Goal: Task Accomplishment & Management: Complete application form

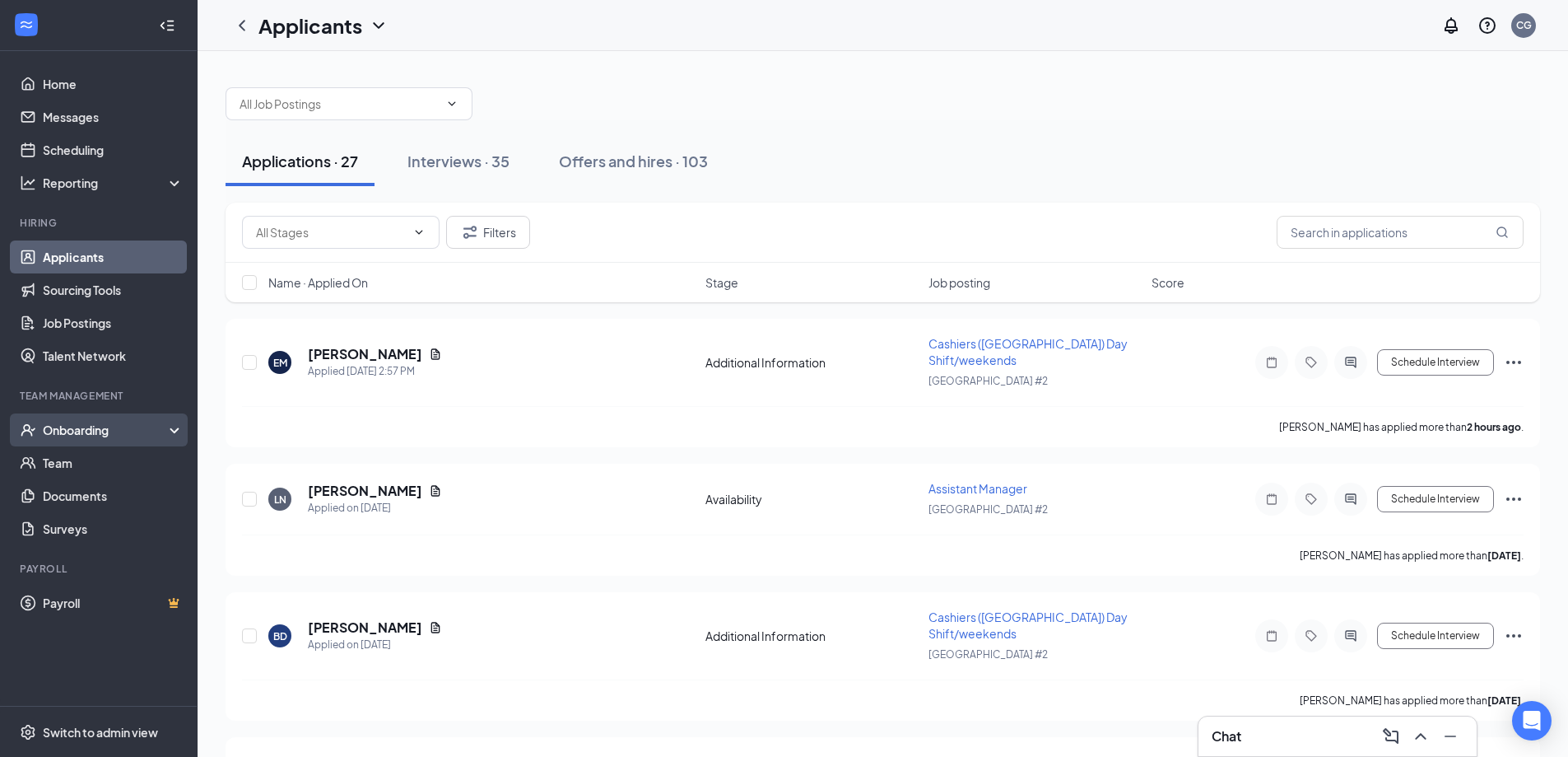
click at [99, 432] on div "Onboarding" at bounding box center [106, 430] width 127 height 17
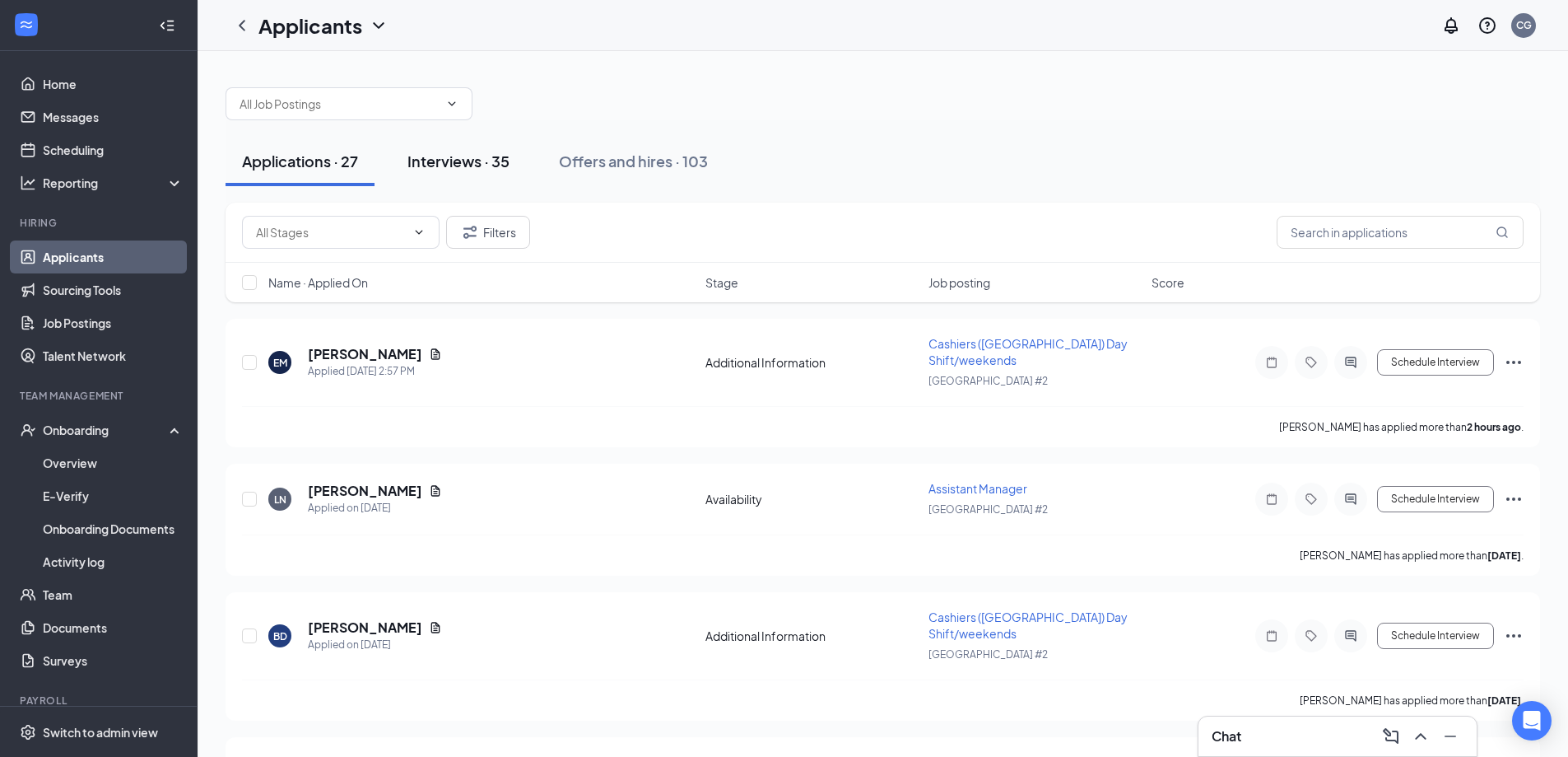
click at [465, 166] on div "Interviews · 35" at bounding box center [458, 160] width 102 height 20
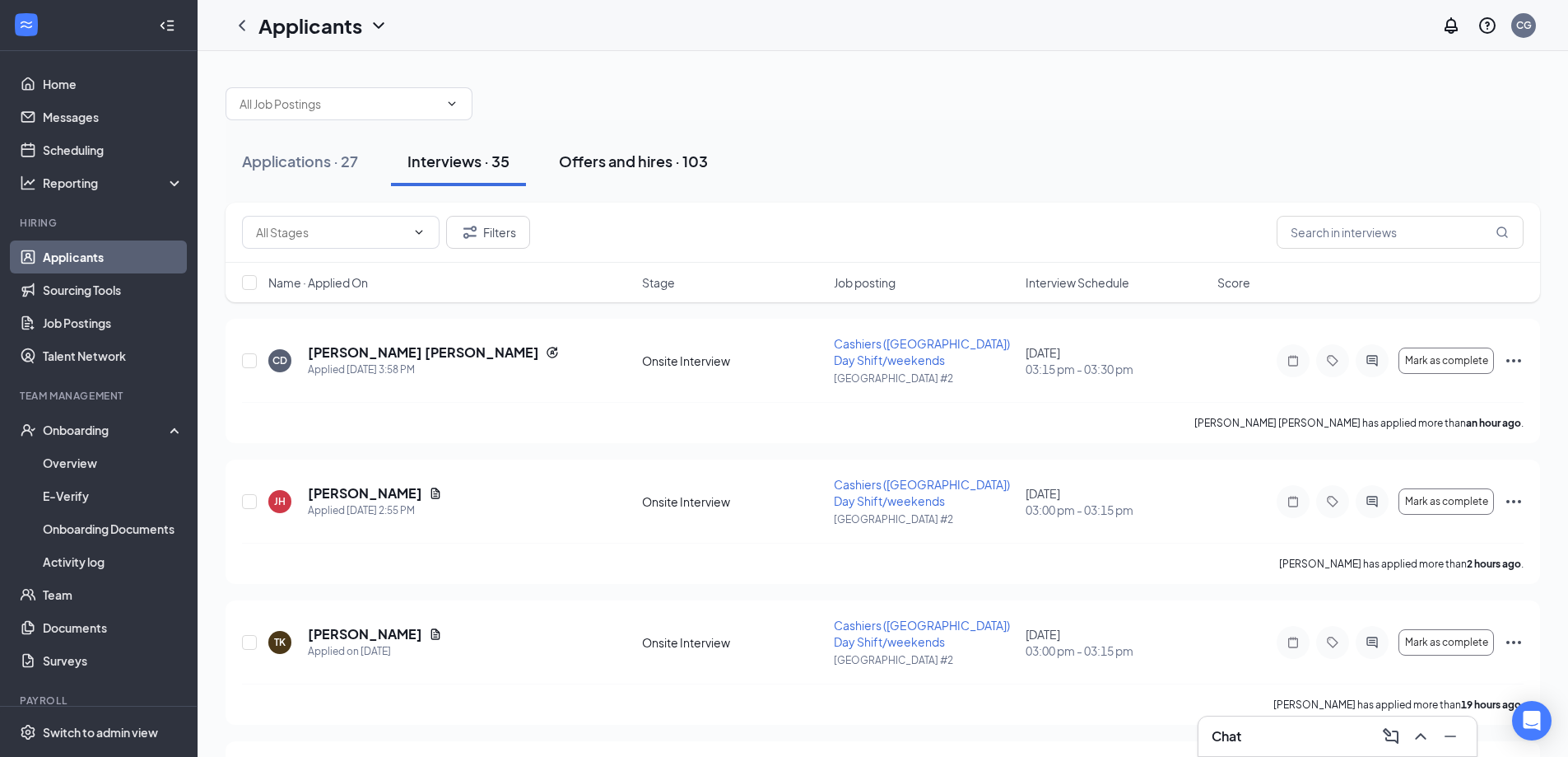
click at [606, 165] on div "Offers and hires · 103" at bounding box center [633, 160] width 149 height 20
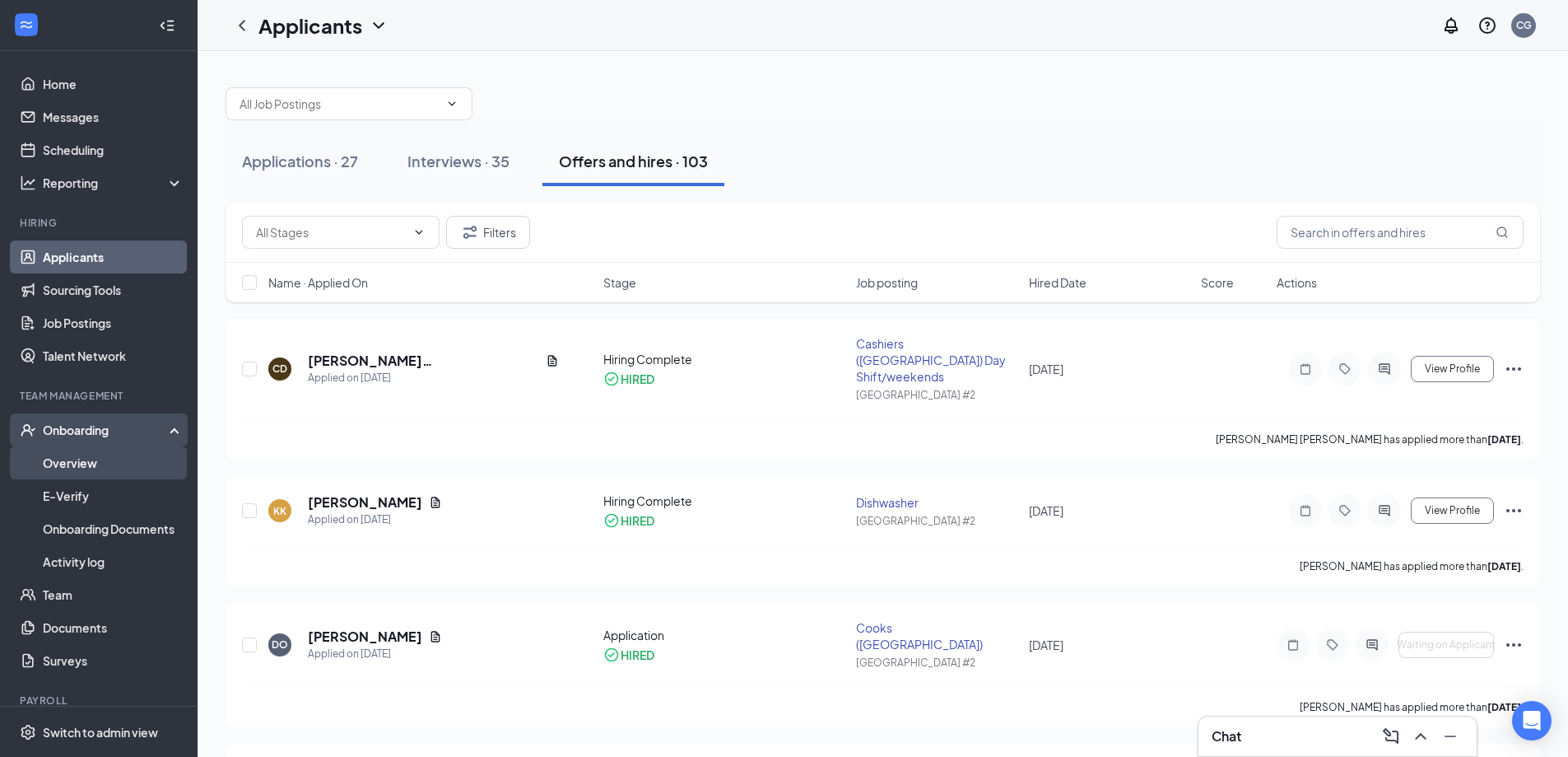
click at [76, 470] on link "Overview" at bounding box center [113, 463] width 141 height 33
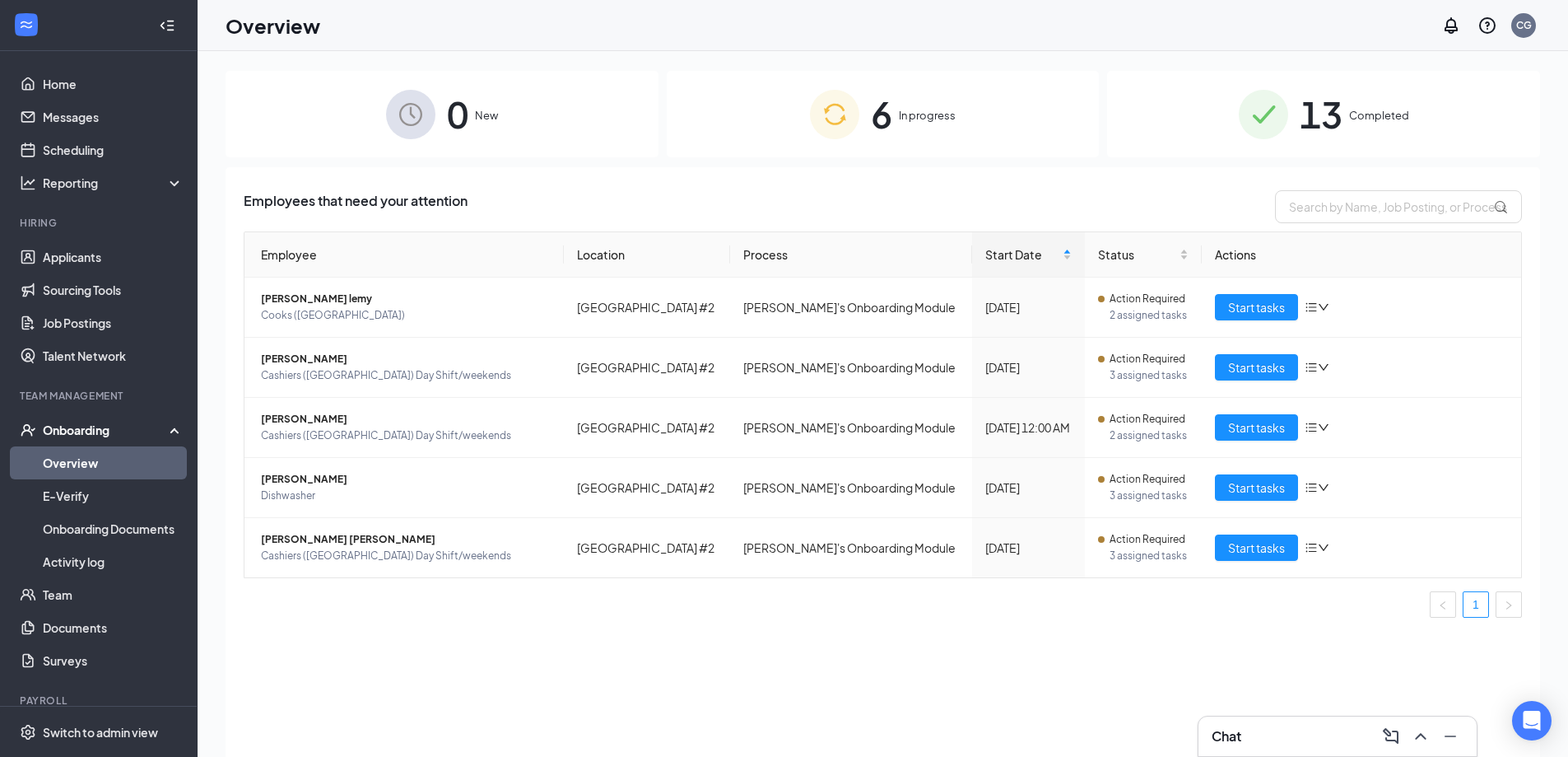
click at [847, 111] on img at bounding box center [835, 114] width 49 height 49
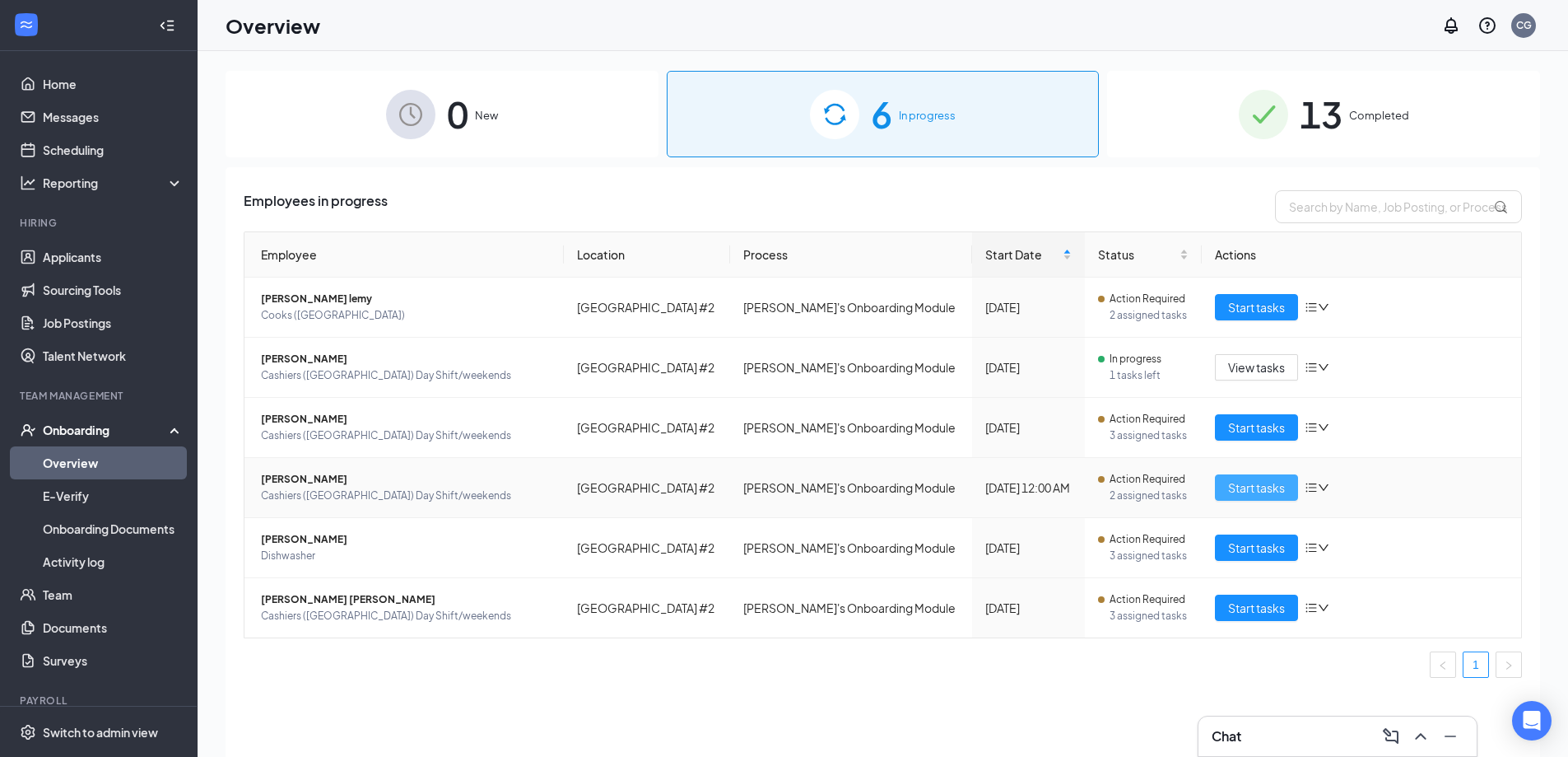
click at [1236, 484] on span "Start tasks" at bounding box center [1256, 488] width 57 height 19
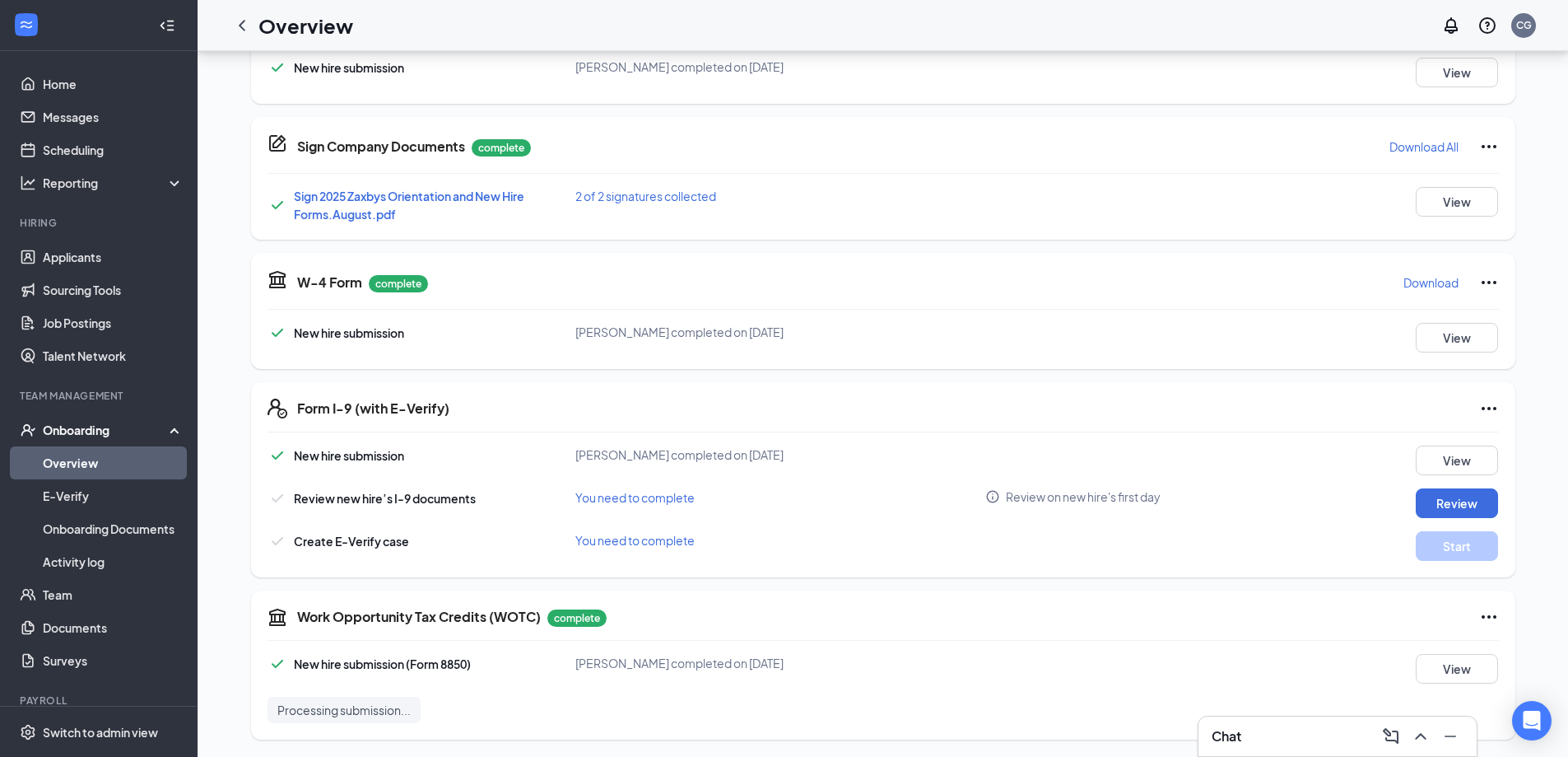
scroll to position [315, 0]
click at [1427, 501] on p "Needs to be submitted before viewing." at bounding box center [1422, 505] width 182 height 14
click at [1422, 495] on button "Review" at bounding box center [1457, 501] width 83 height 30
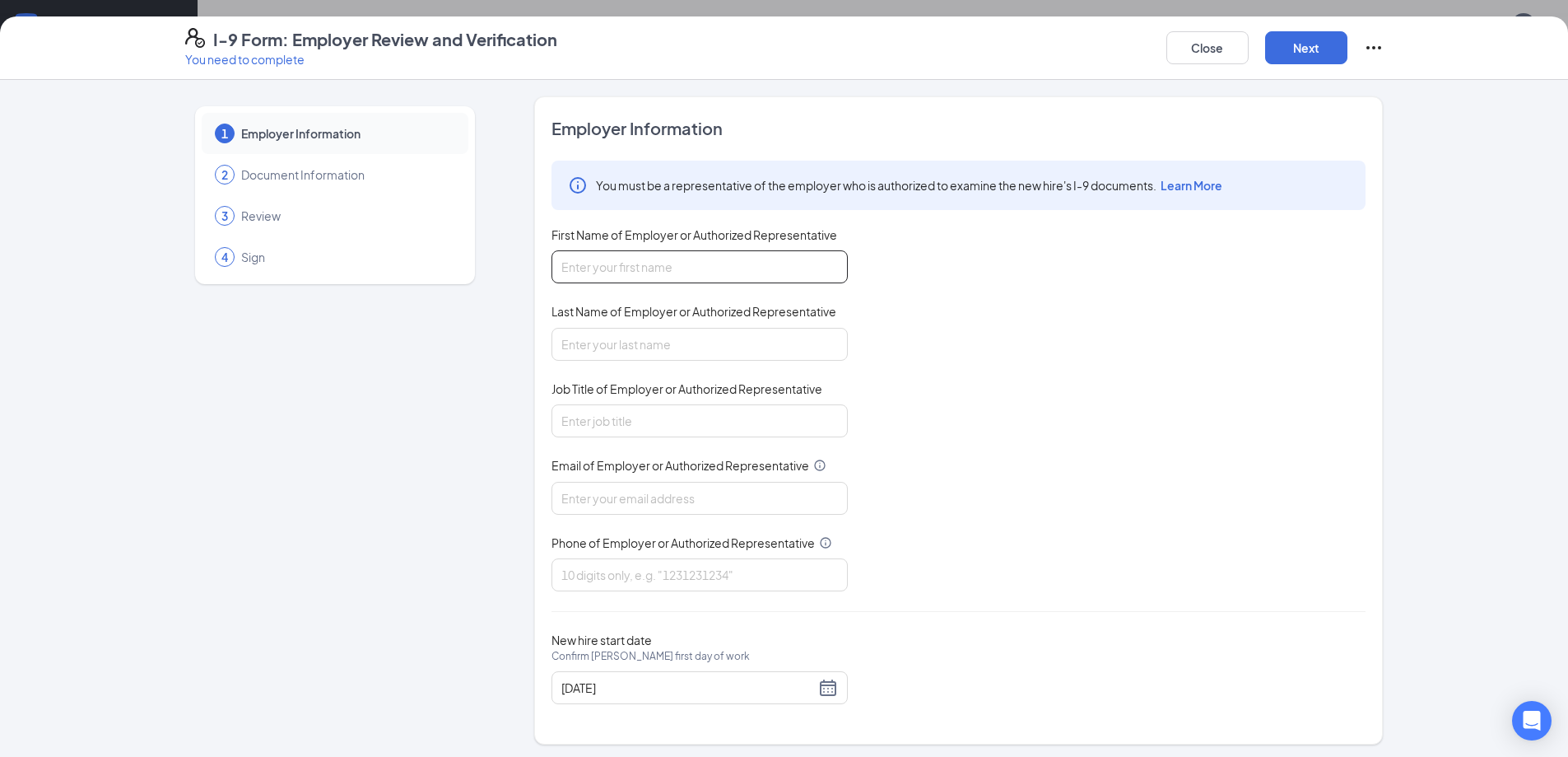
click at [598, 270] on input "First Name of Employer or Authorized Representative" at bounding box center [700, 267] width 297 height 33
type input "[PERSON_NAME]"
type input "6783349709"
click at [598, 430] on input "Job Title of Employer or Authorized Representative" at bounding box center [700, 421] width 297 height 33
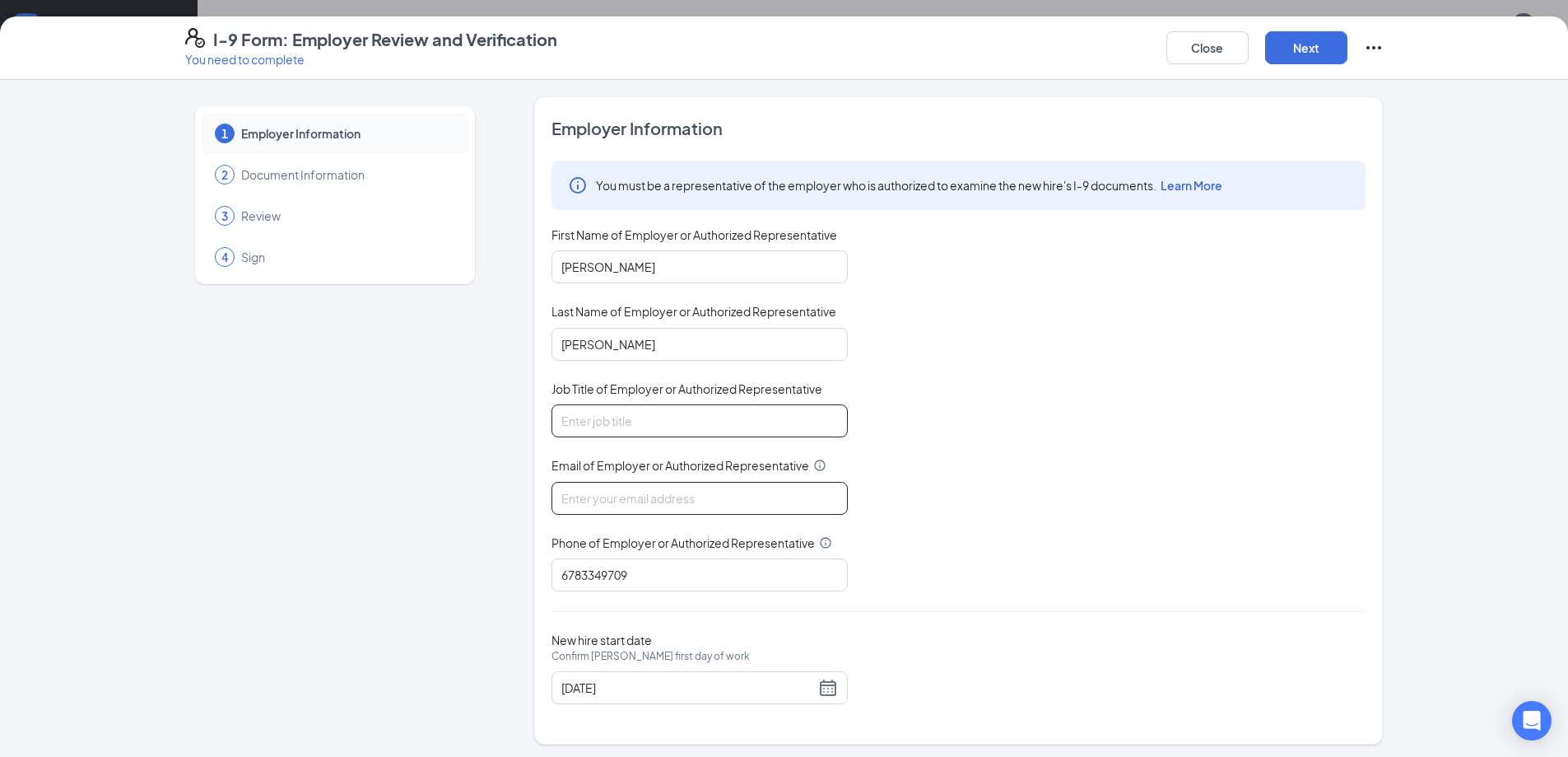
type input "GM"
click at [627, 501] on input "Email of Employer or Authorized Representative" at bounding box center [700, 498] width 297 height 33
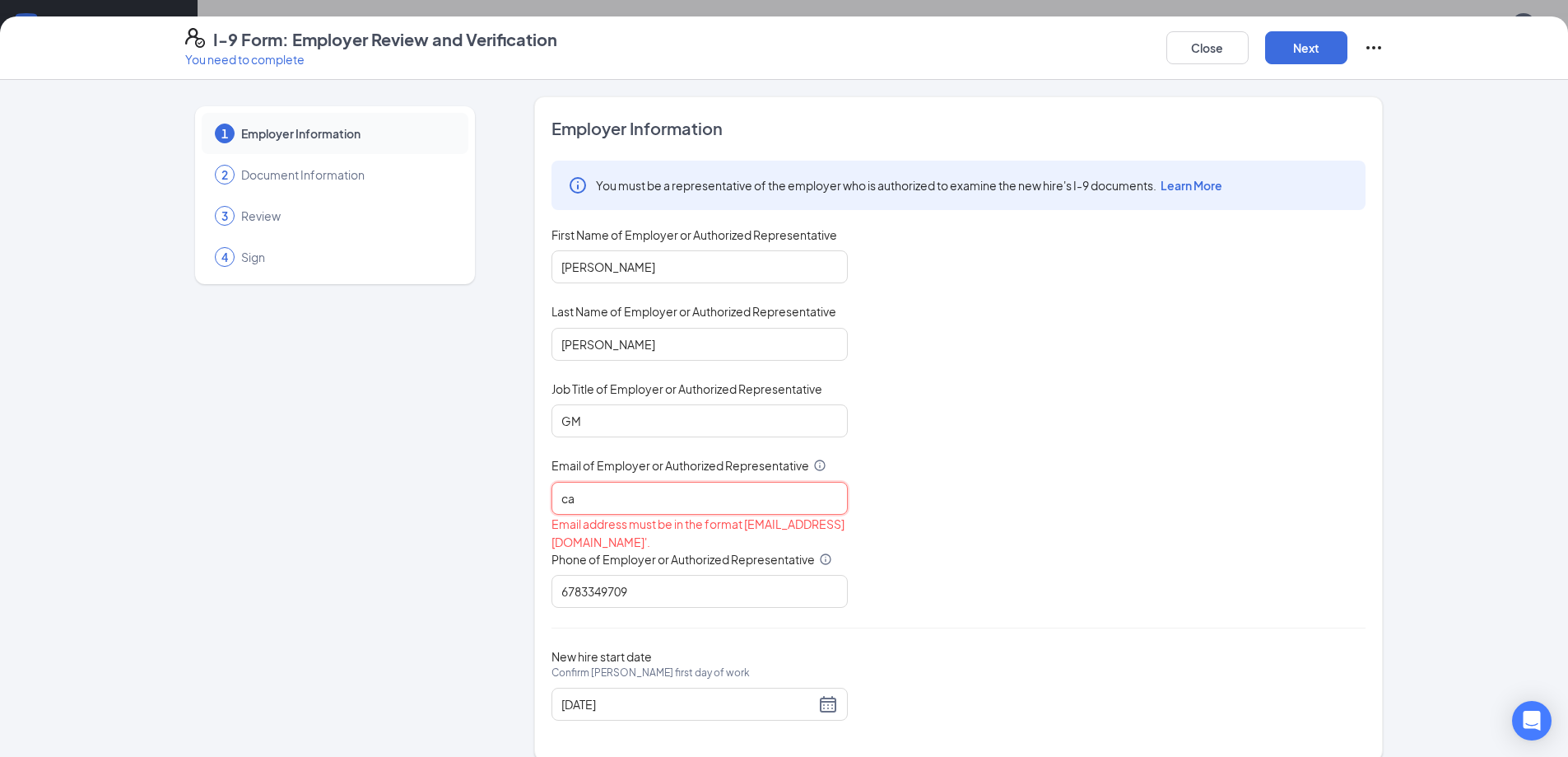
type input "[EMAIL_ADDRESS][DOMAIN_NAME]"
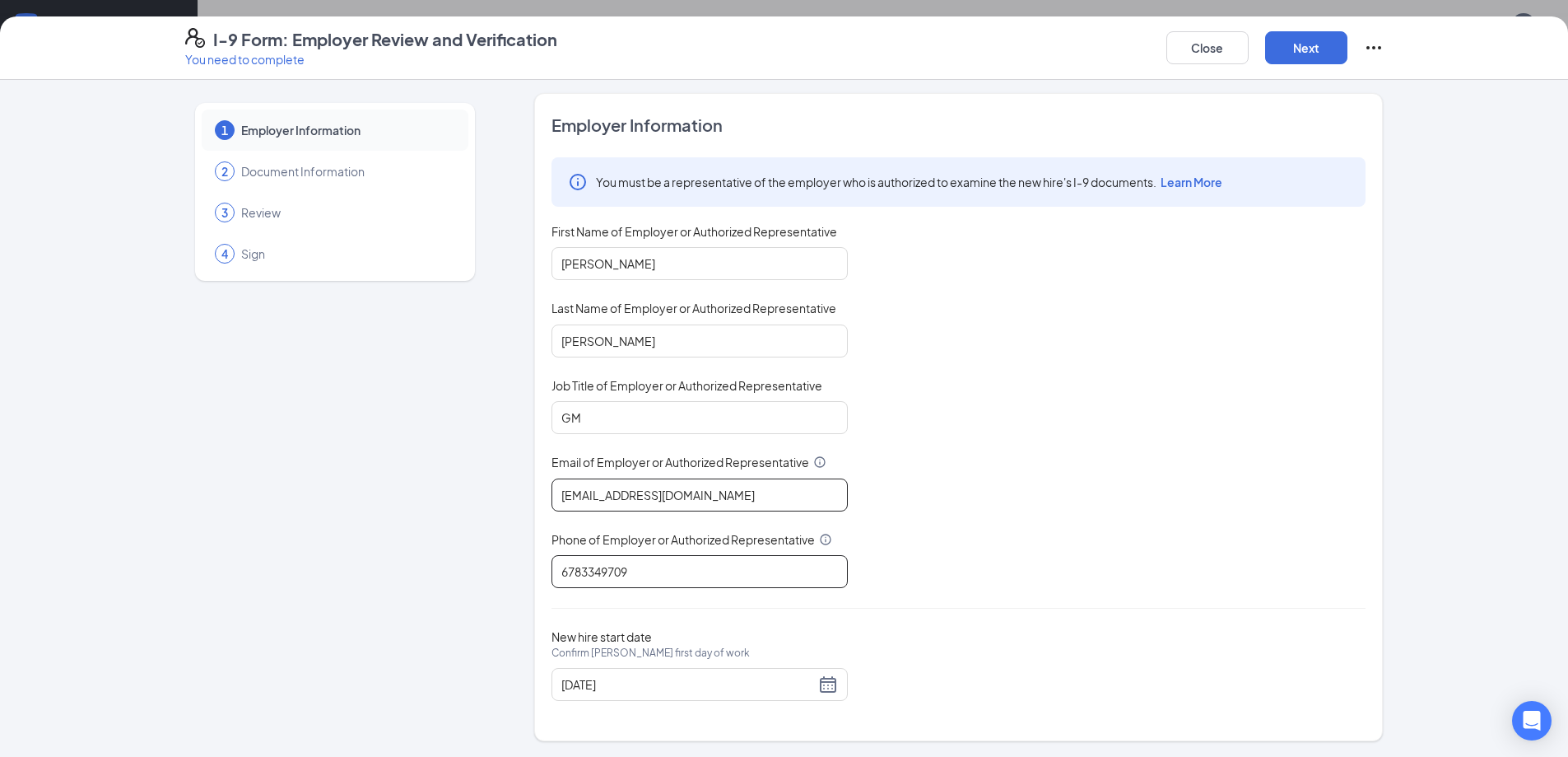
scroll to position [4, 0]
click at [1279, 49] on button "Next" at bounding box center [1307, 48] width 83 height 33
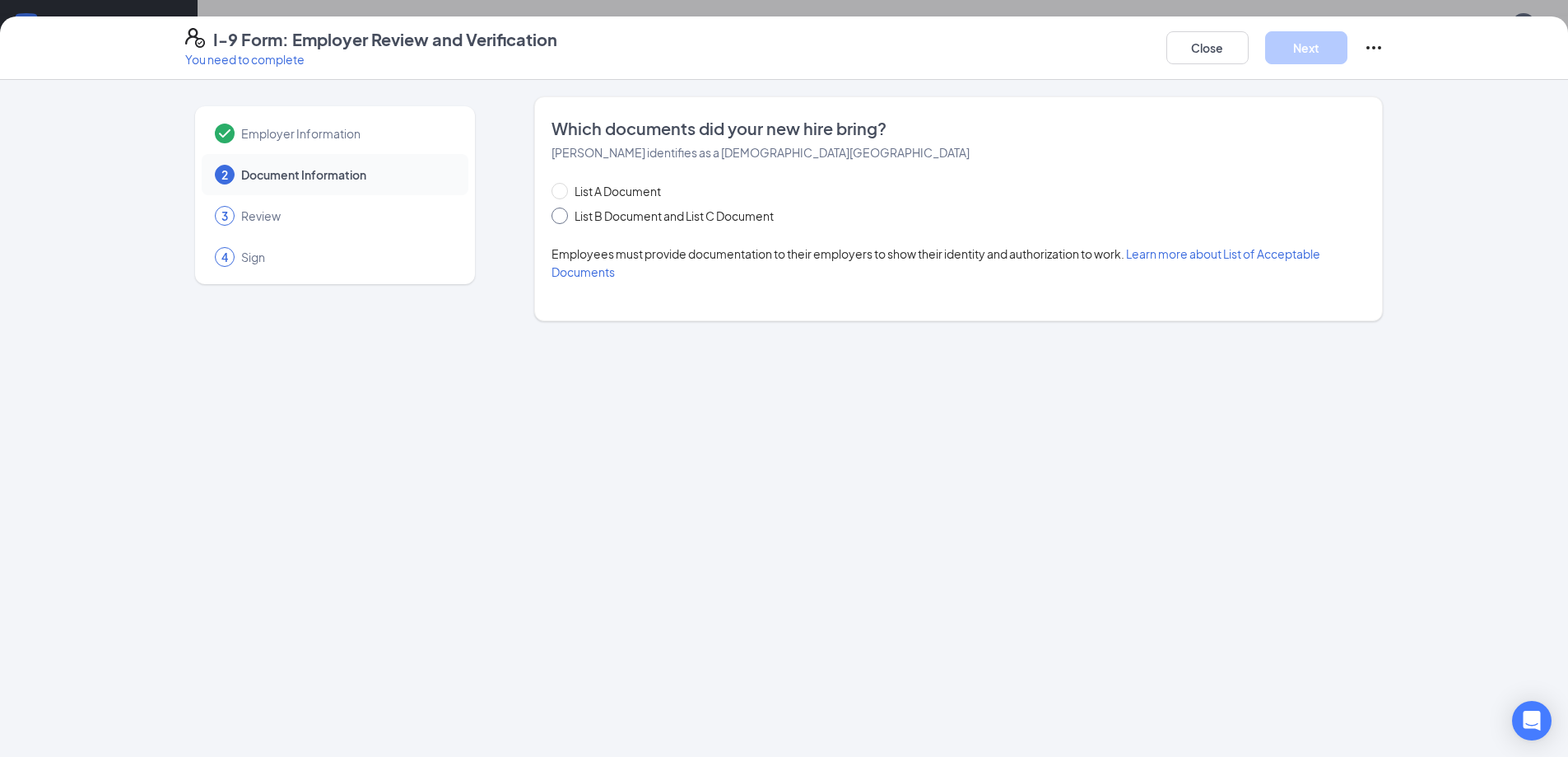
click at [555, 212] on input "List B Document and List C Document" at bounding box center [557, 213] width 11 height 11
radio input "true"
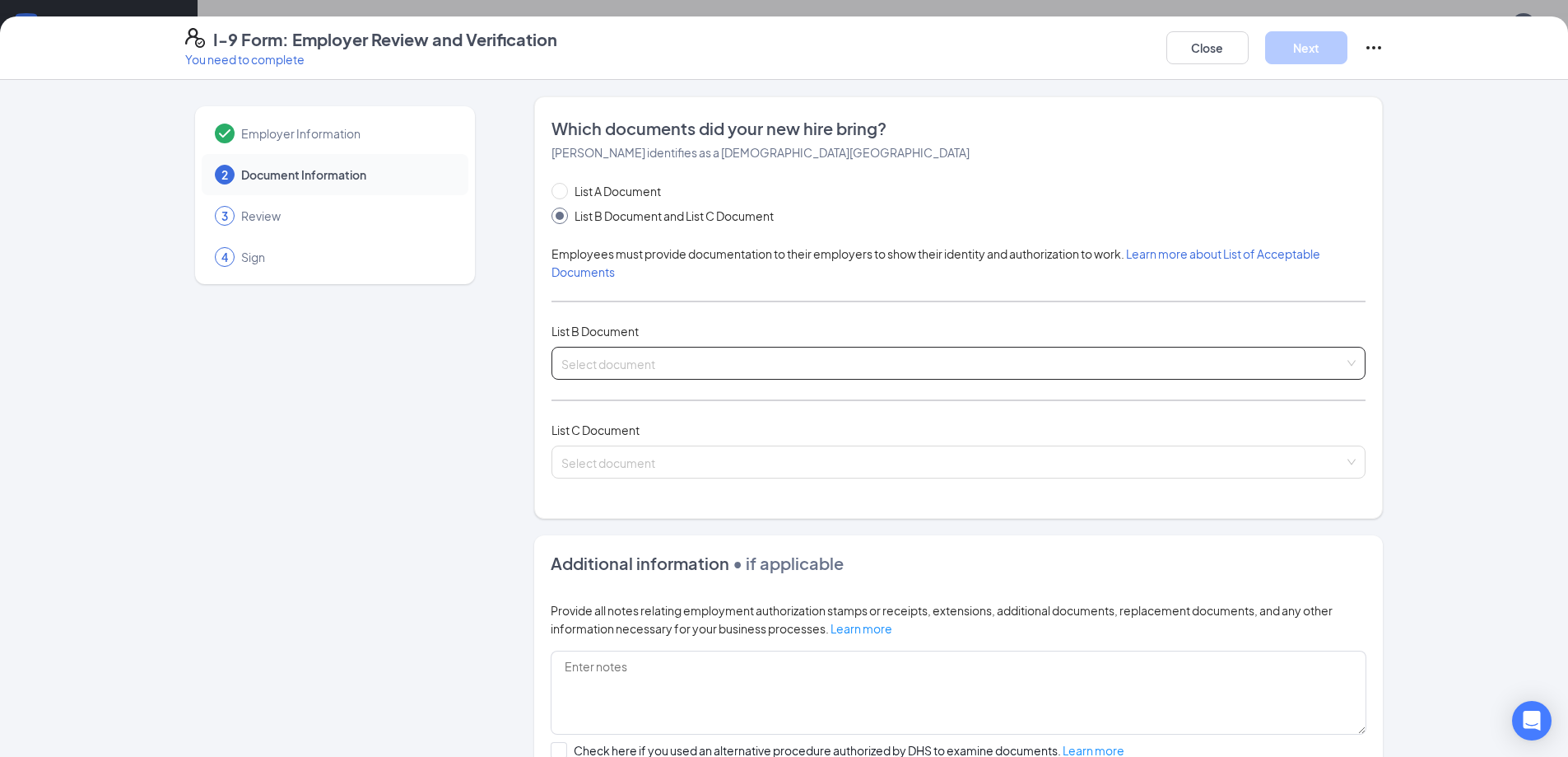
click at [598, 356] on input "search" at bounding box center [952, 360] width 783 height 25
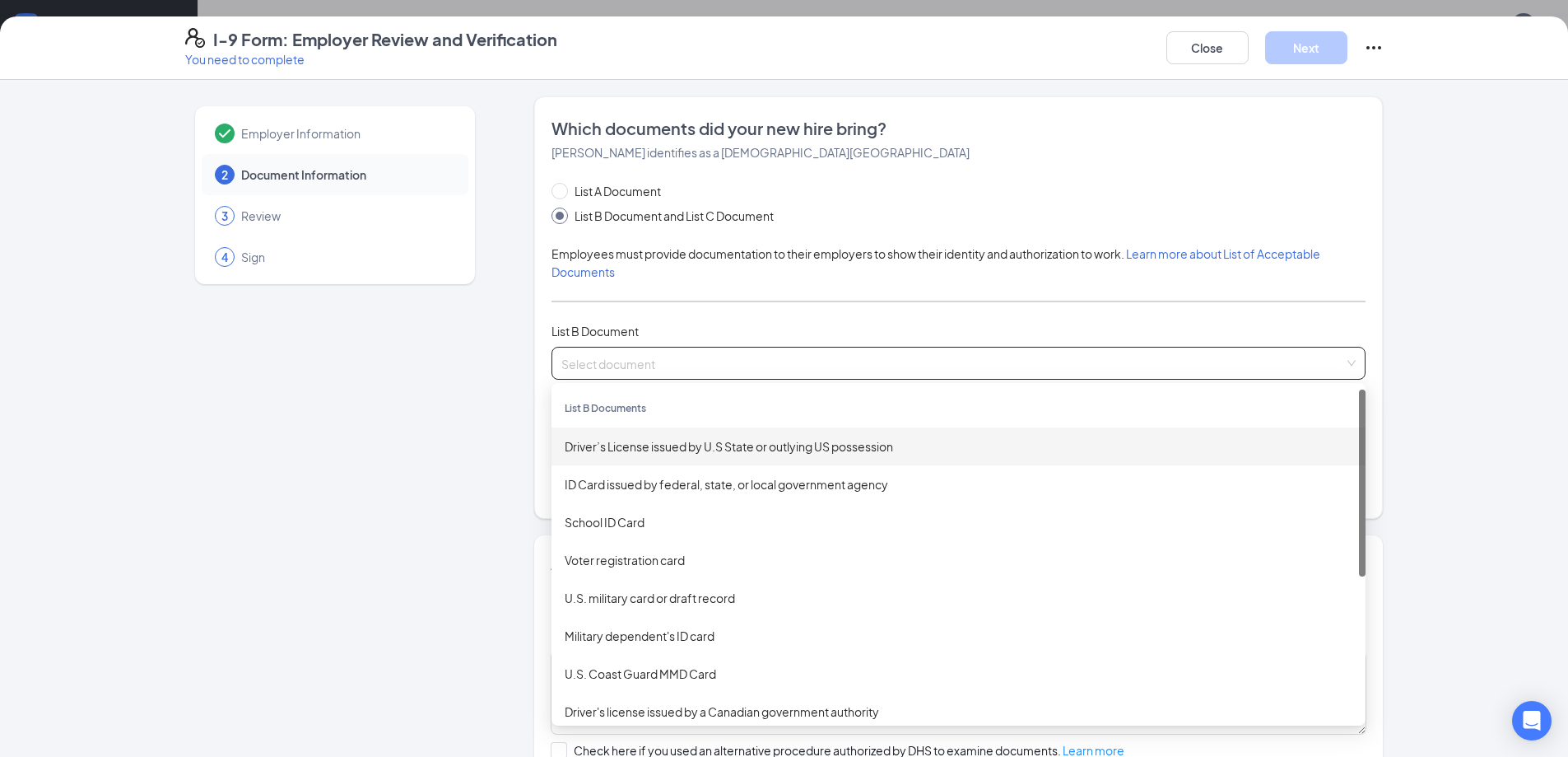
click at [579, 446] on div "Driver’s License issued by U.S State or outlying US possession" at bounding box center [959, 446] width 788 height 19
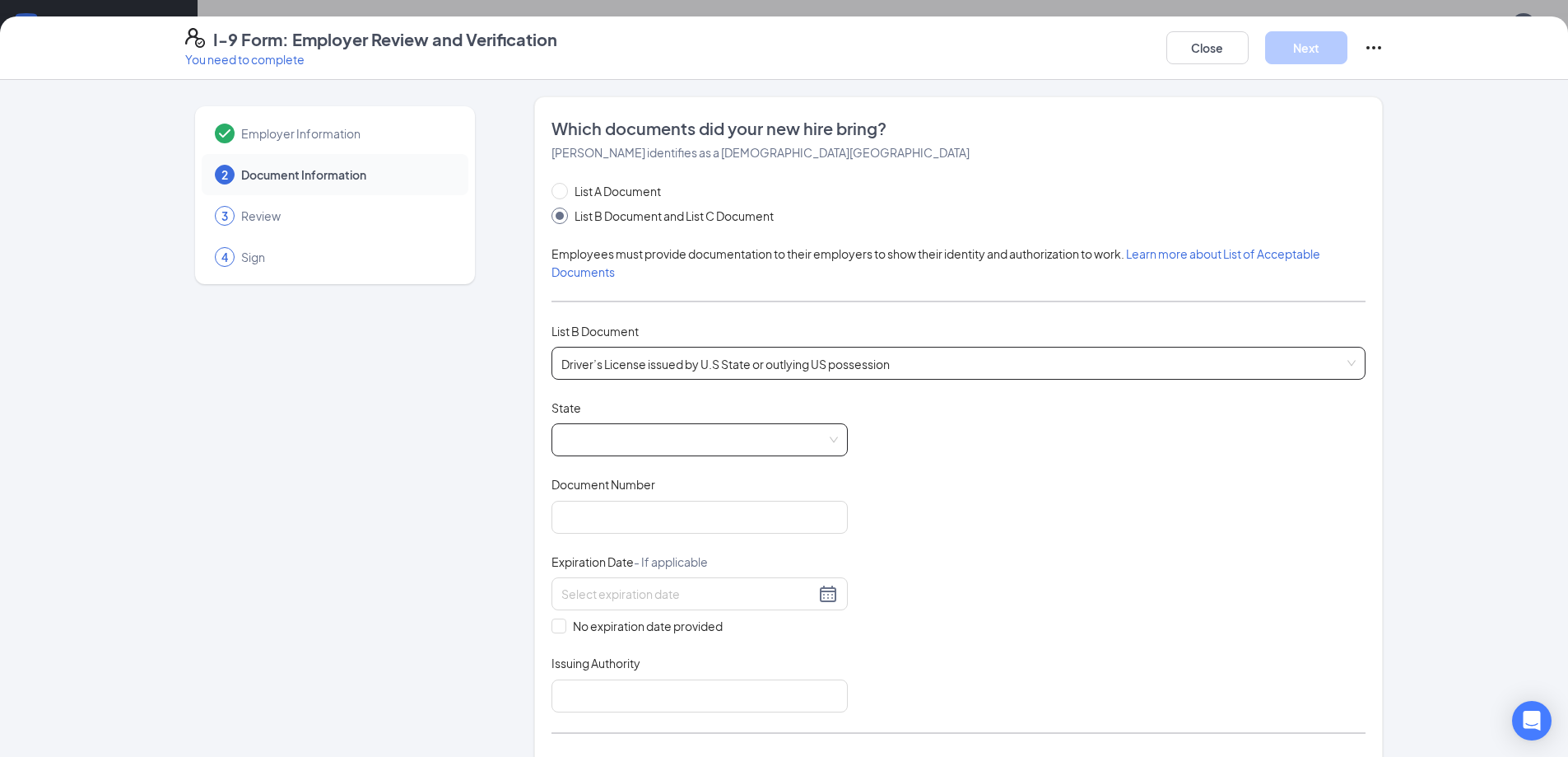
click at [602, 431] on span at bounding box center [699, 440] width 276 height 32
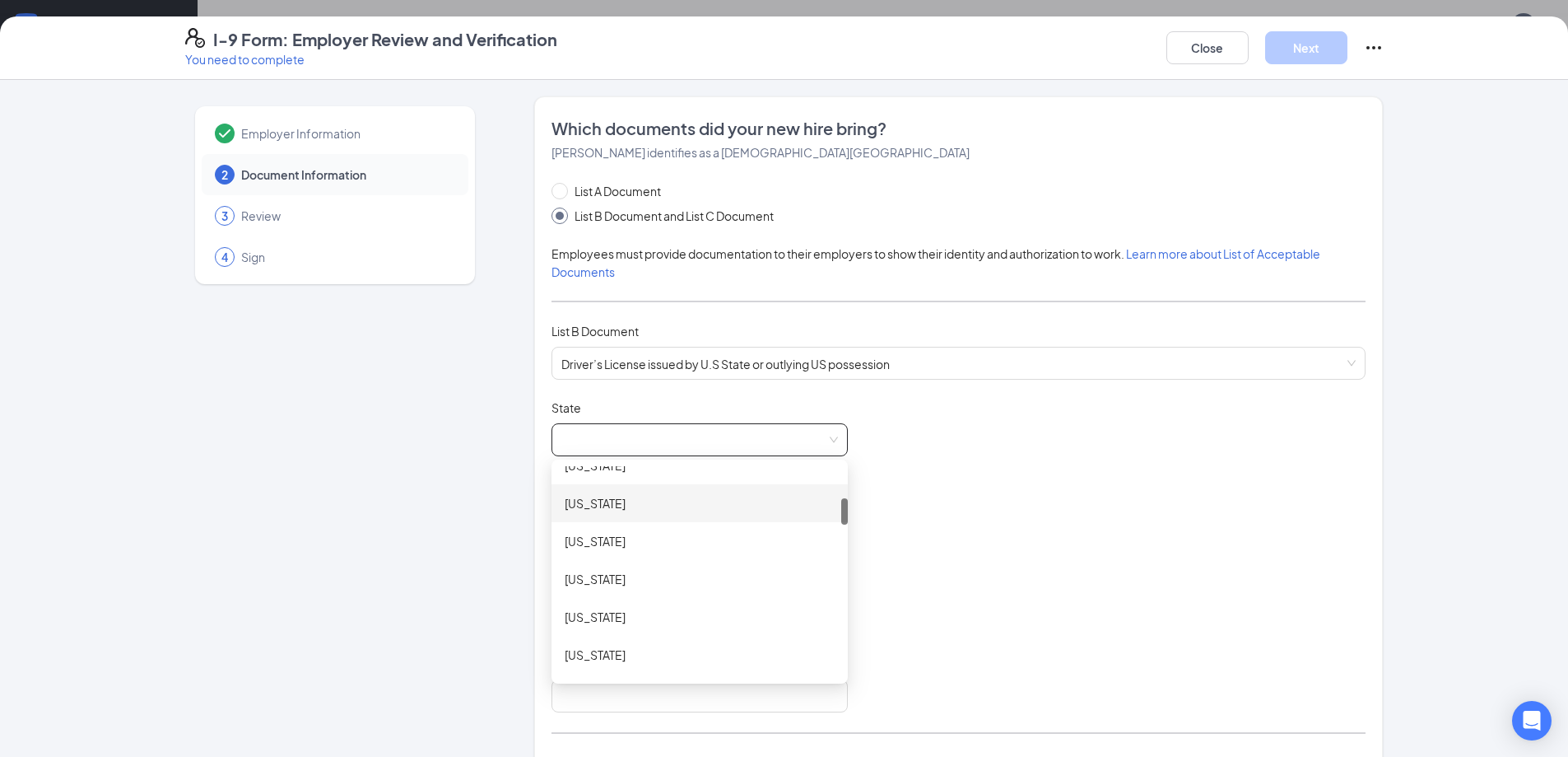
scroll to position [412, 0]
click at [584, 491] on div "[US_STATE]" at bounding box center [699, 490] width 270 height 19
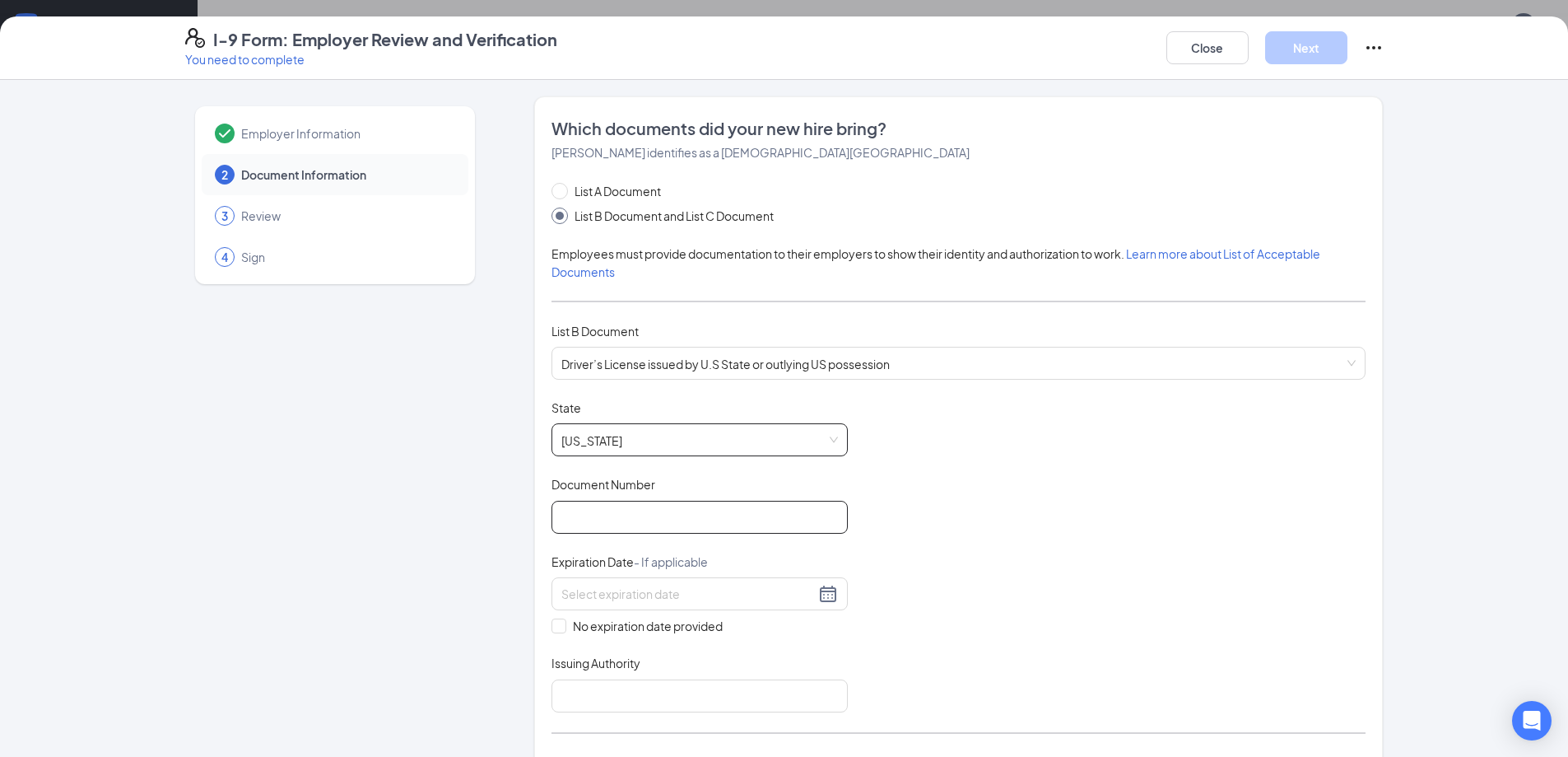
click at [589, 516] on input "Document Number" at bounding box center [700, 518] width 297 height 33
type input "071761164"
click at [816, 595] on div at bounding box center [699, 593] width 276 height 19
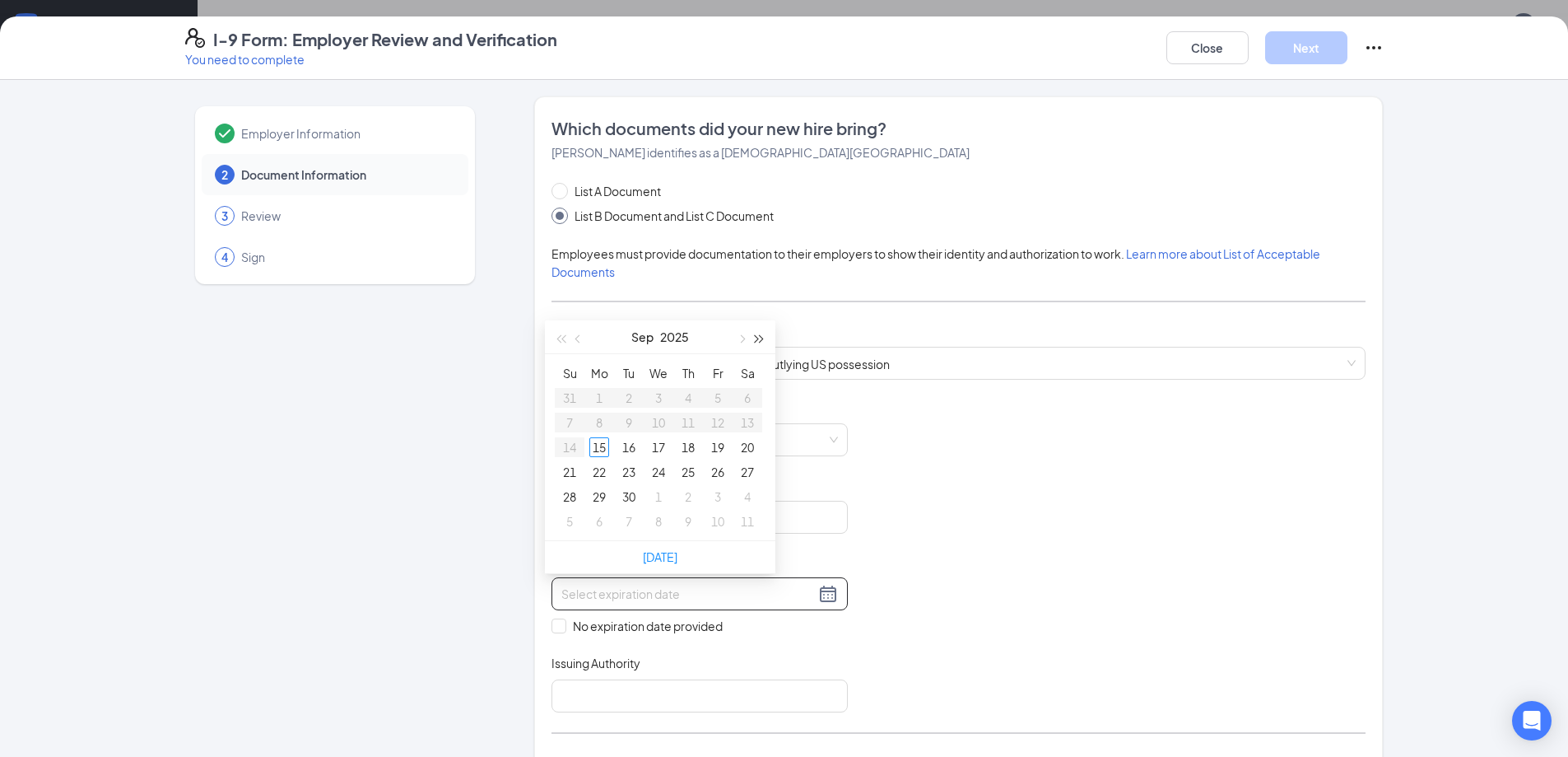
click at [759, 340] on span "button" at bounding box center [759, 339] width 8 height 8
click at [578, 335] on span "button" at bounding box center [580, 339] width 8 height 8
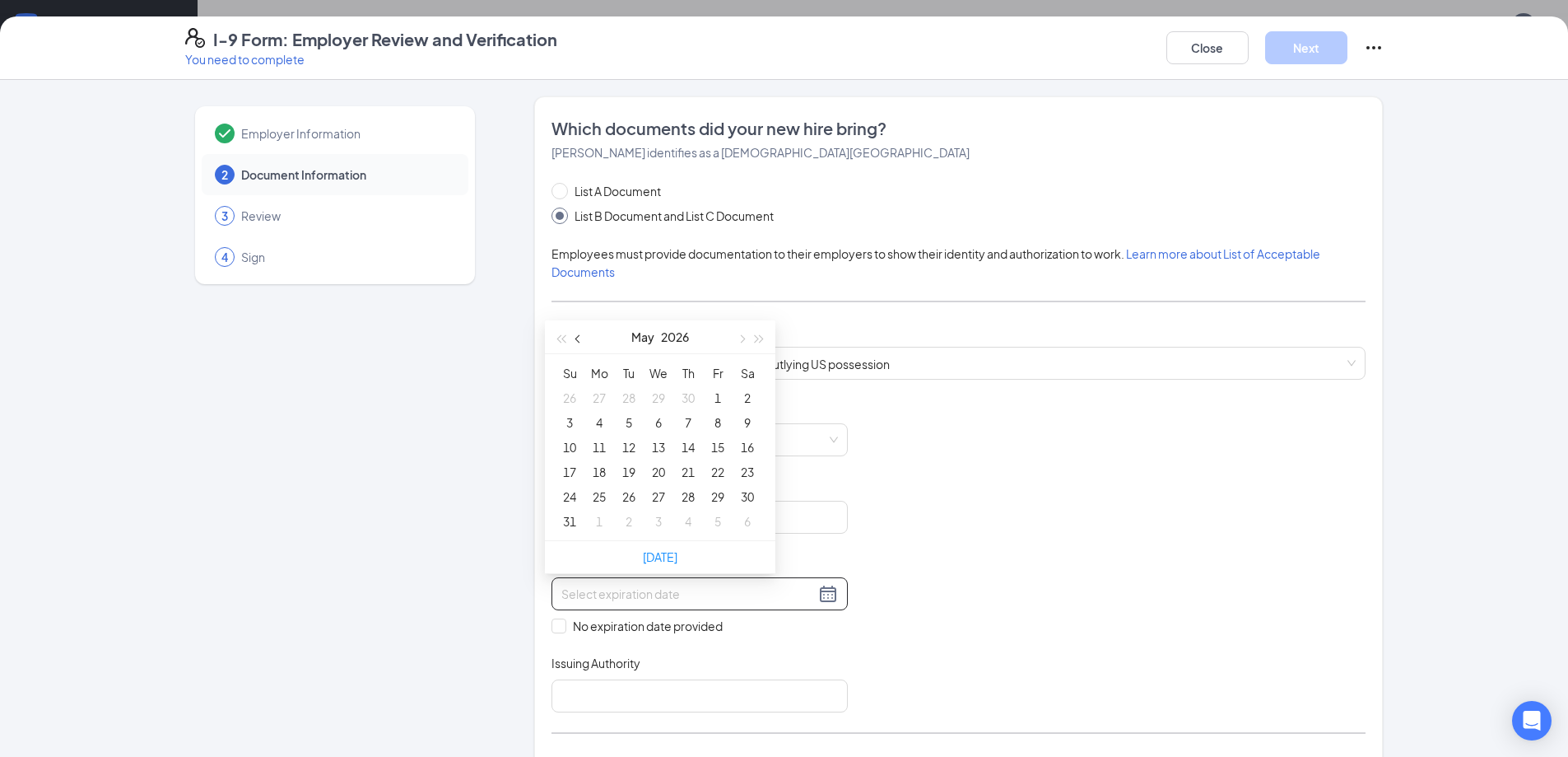
click at [578, 335] on span "button" at bounding box center [580, 339] width 8 height 8
click at [744, 338] on span "button" at bounding box center [741, 339] width 8 height 8
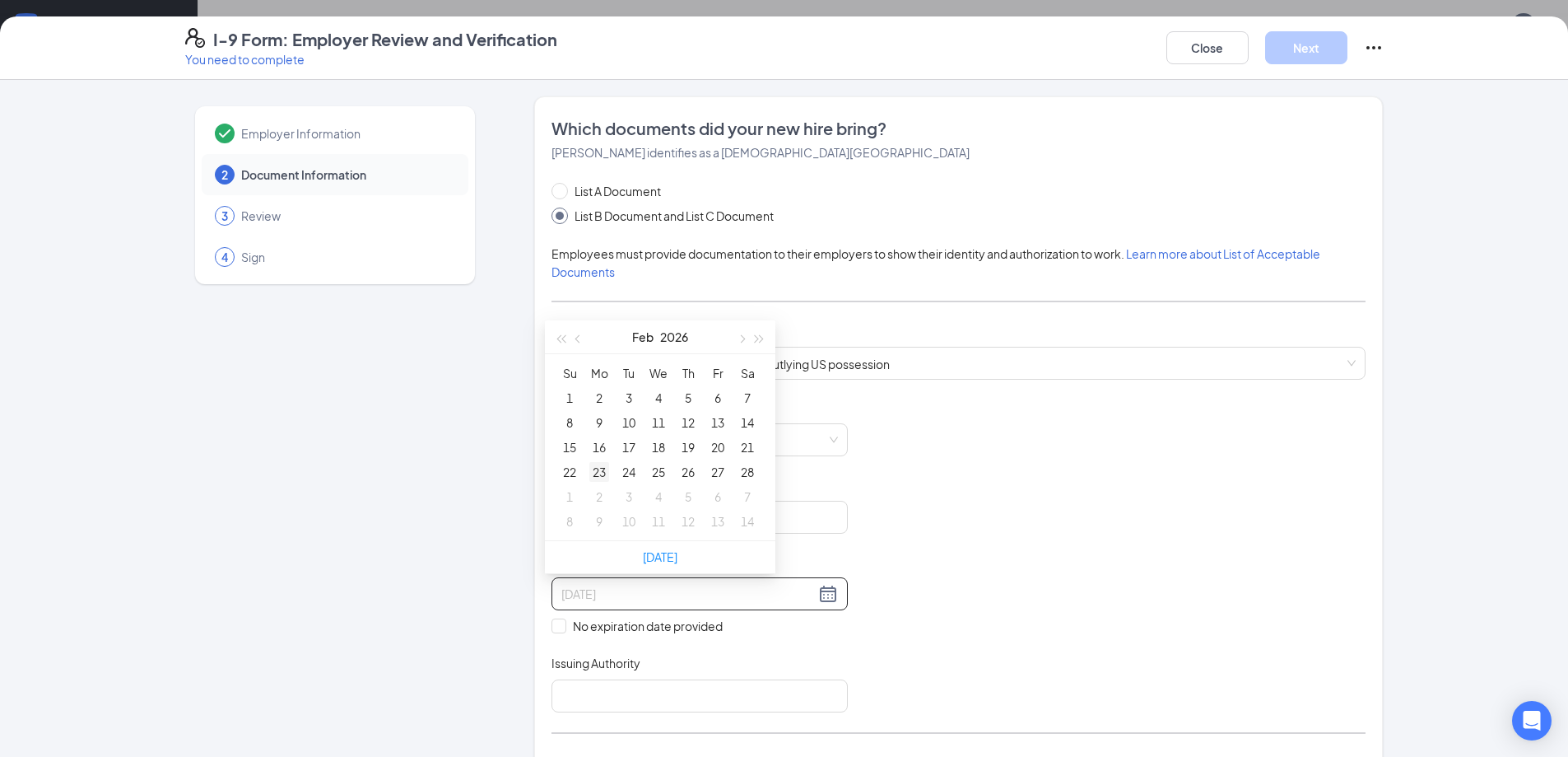
type input "[DATE]"
click at [601, 473] on div "23" at bounding box center [599, 471] width 19 height 19
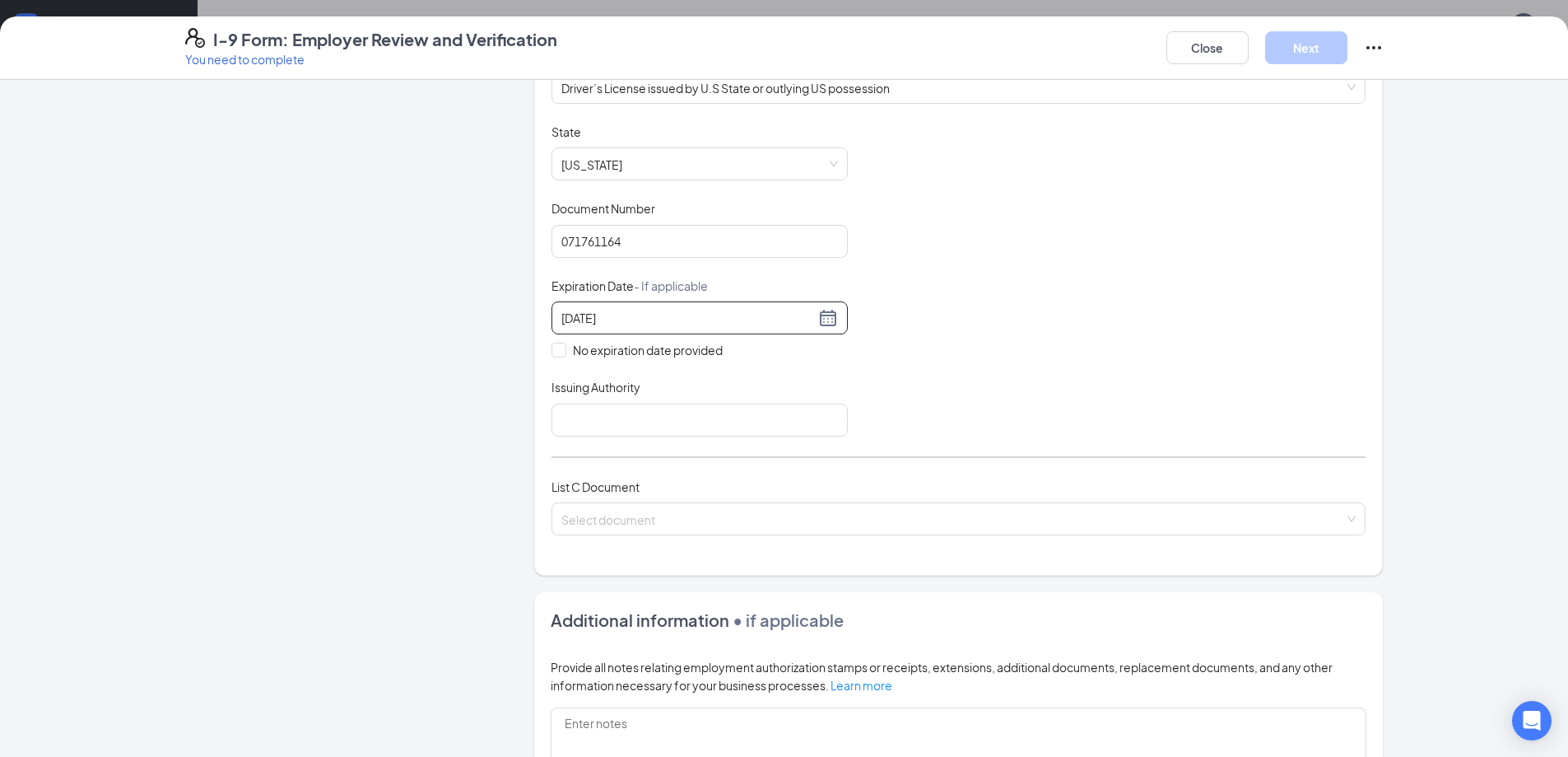
scroll to position [329, 0]
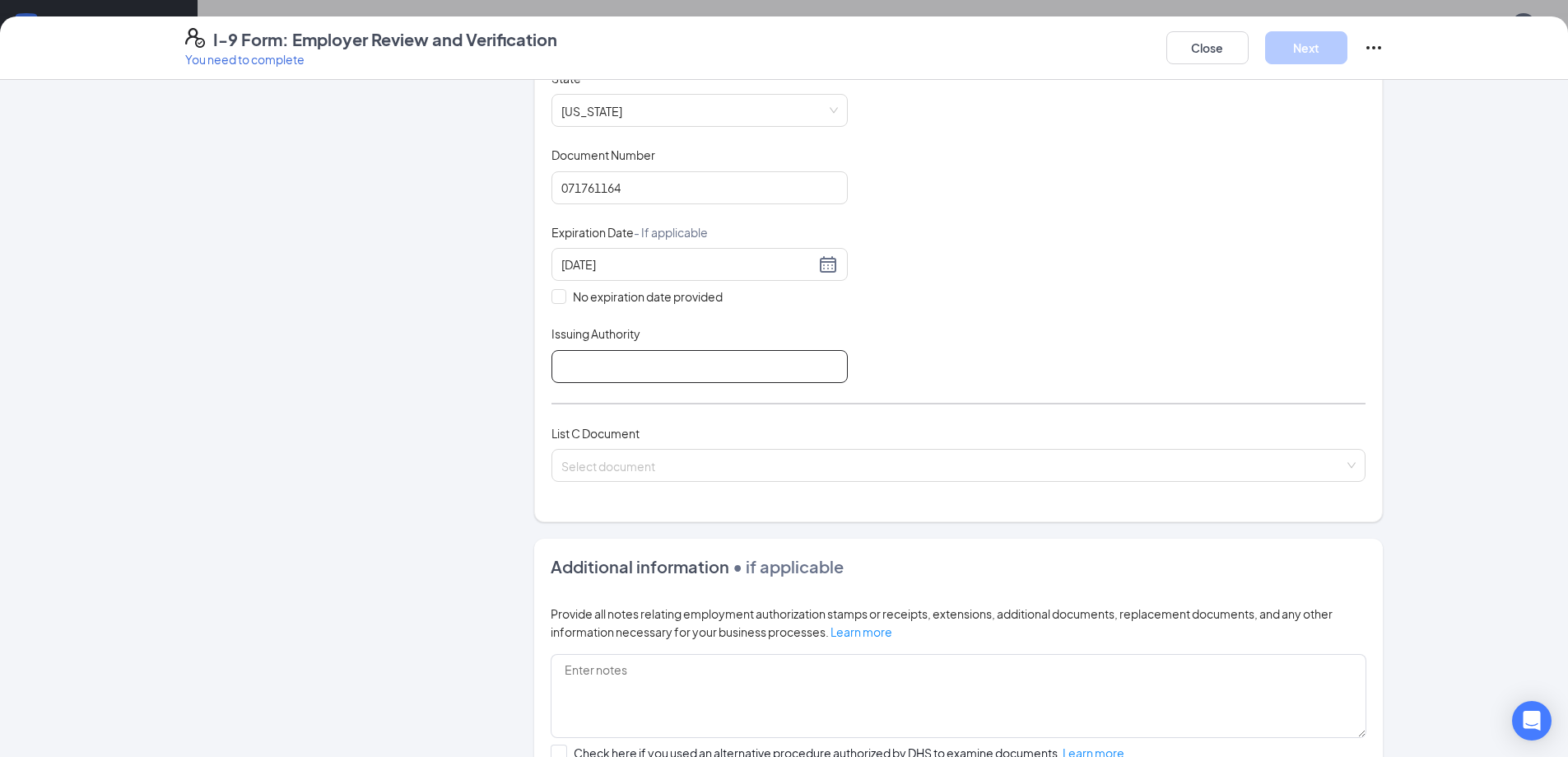
click at [580, 362] on input "Issuing Authority" at bounding box center [700, 366] width 297 height 33
type input "GA"
click at [614, 466] on input "search" at bounding box center [952, 462] width 783 height 25
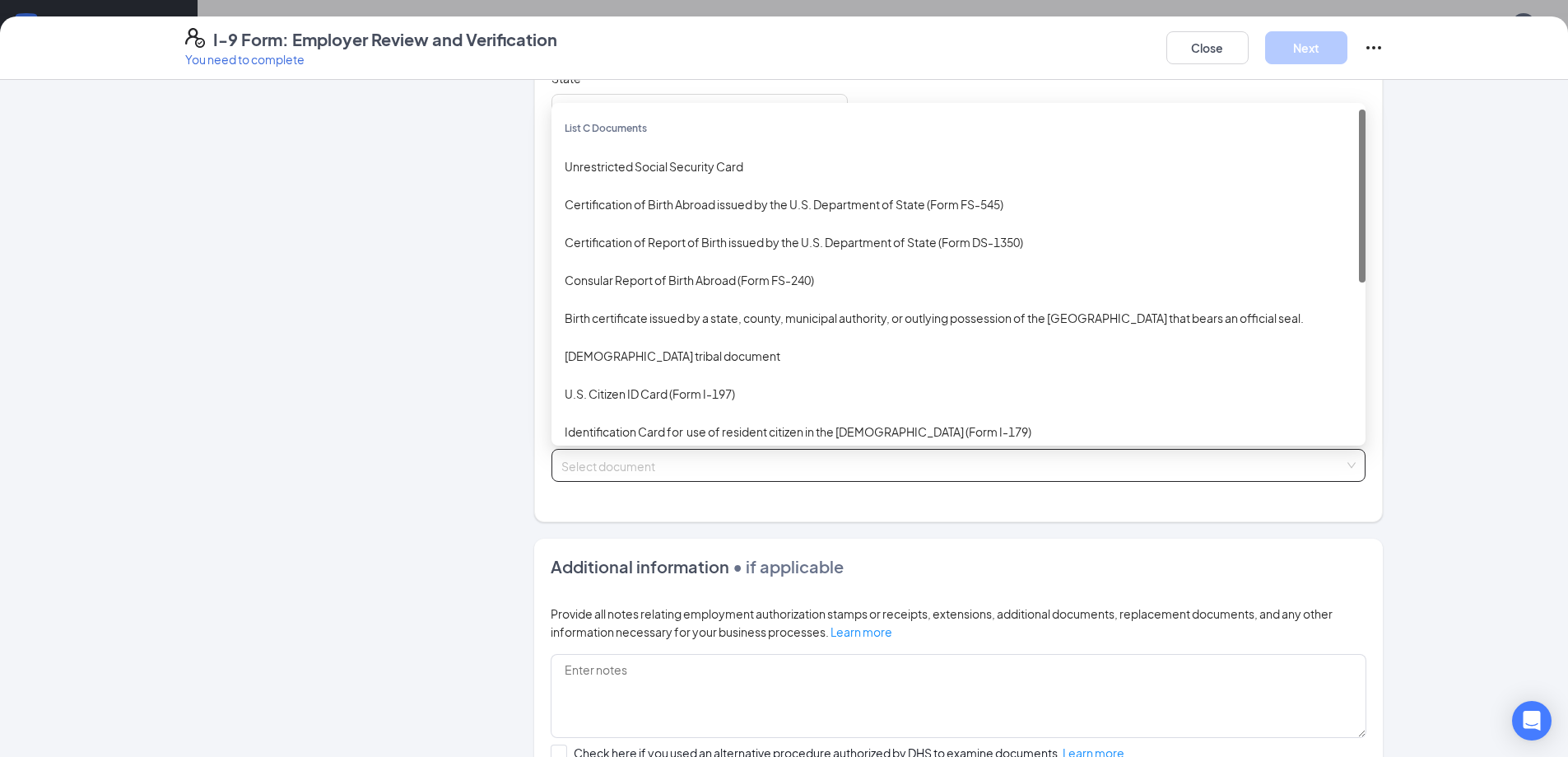
scroll to position [247, 0]
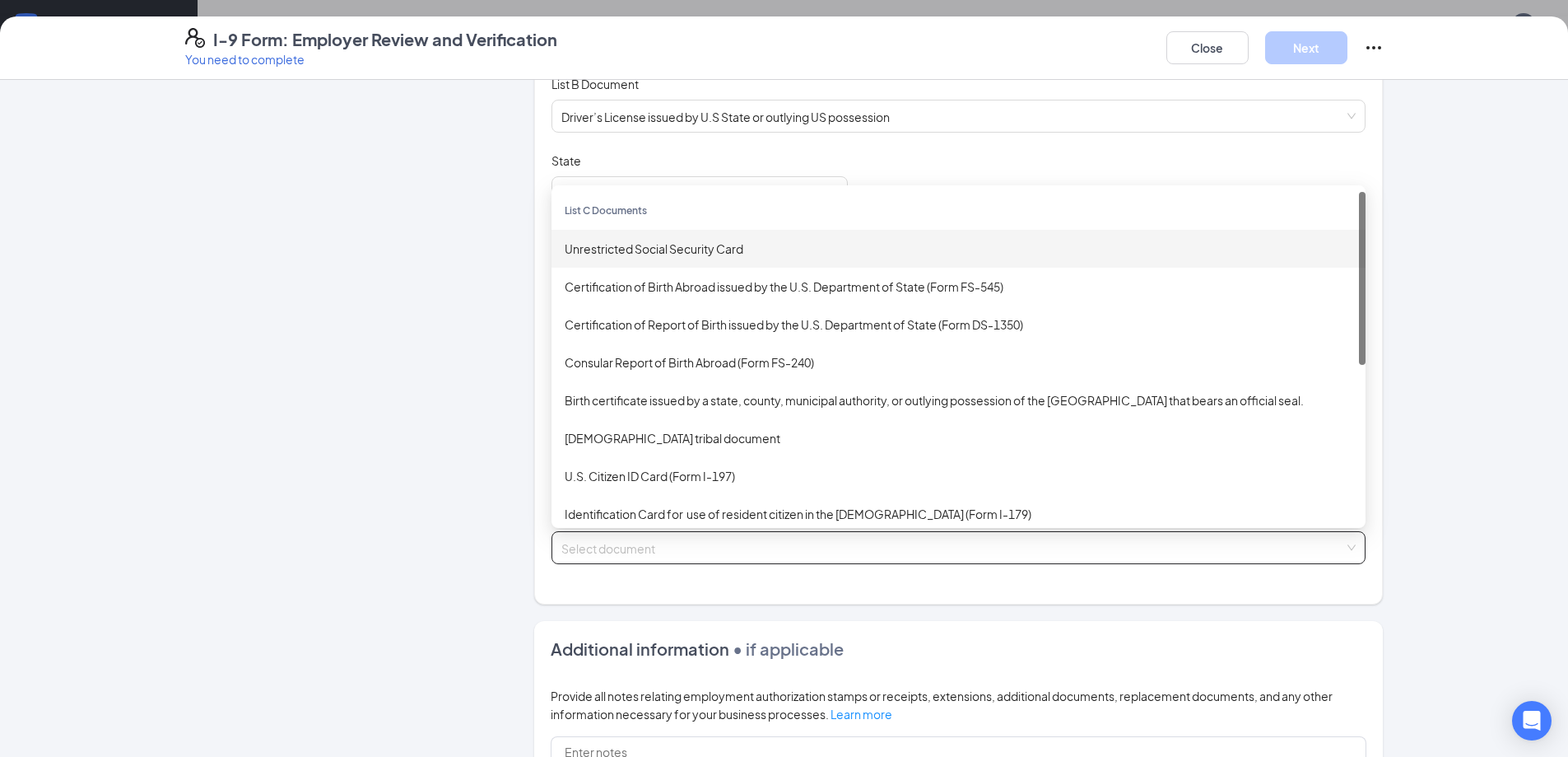
click at [585, 255] on div "Unrestricted Social Security Card" at bounding box center [959, 249] width 788 height 19
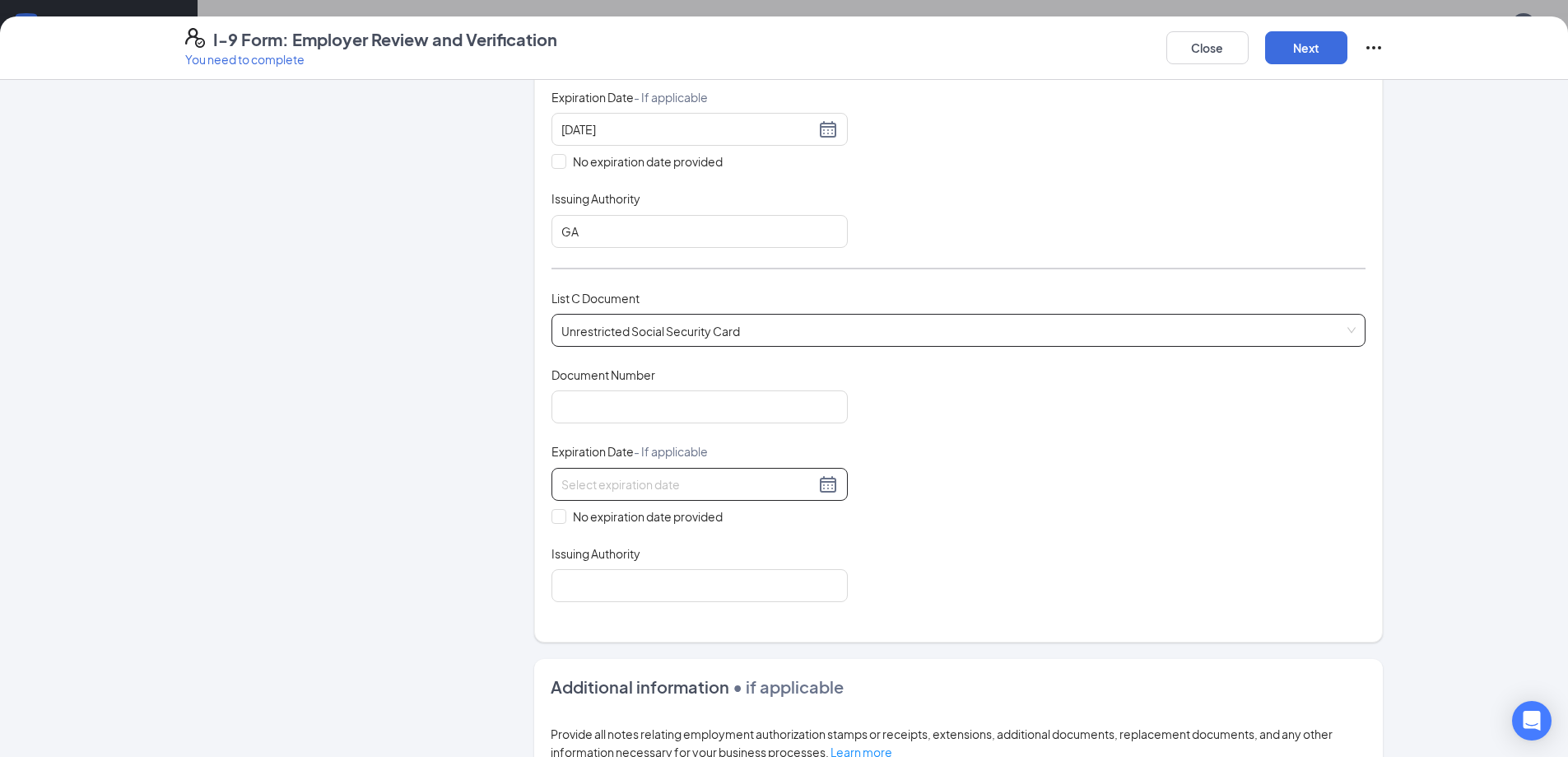
scroll to position [494, 0]
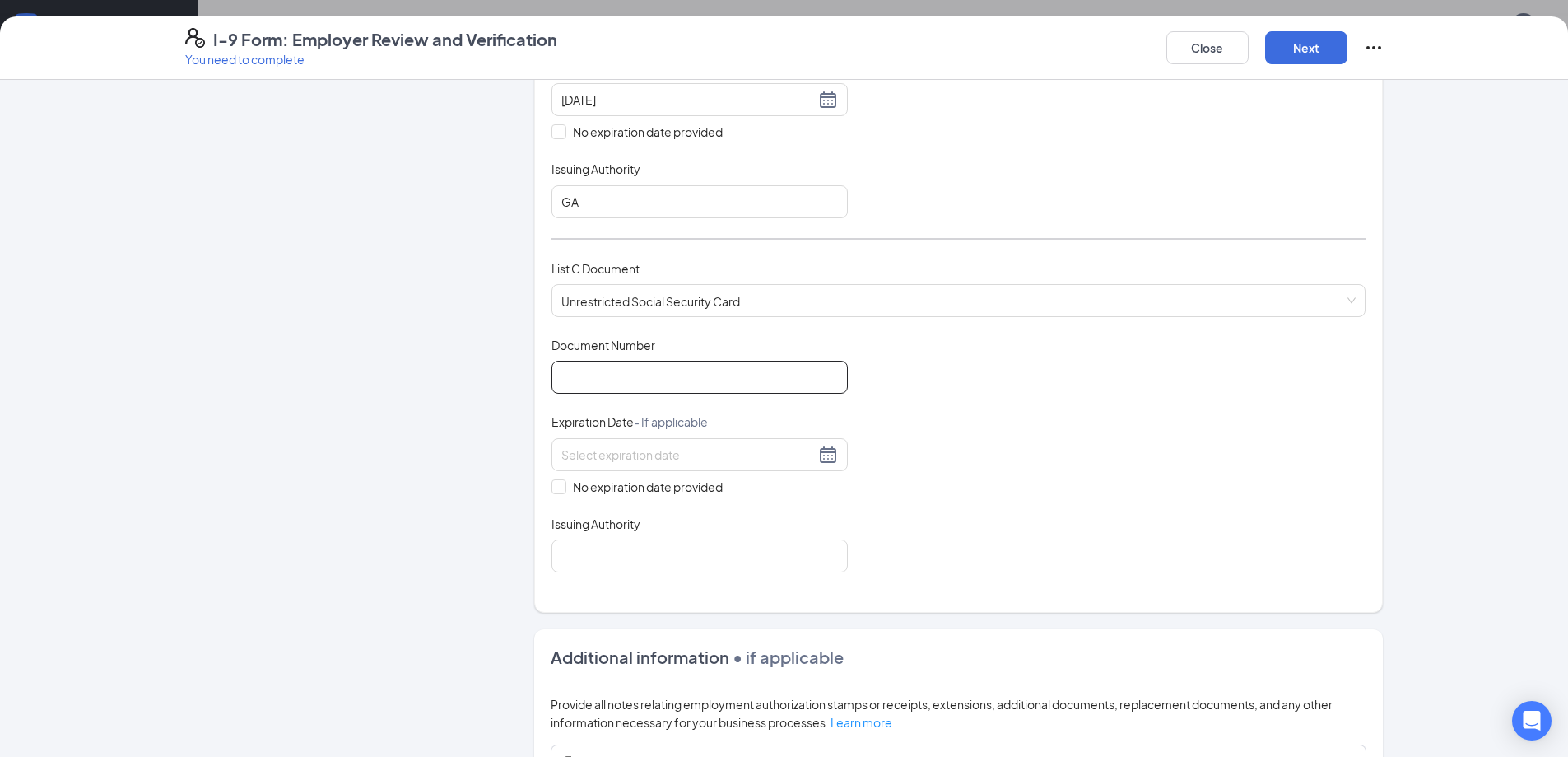
click at [582, 378] on input "Document Number" at bounding box center [700, 378] width 297 height 33
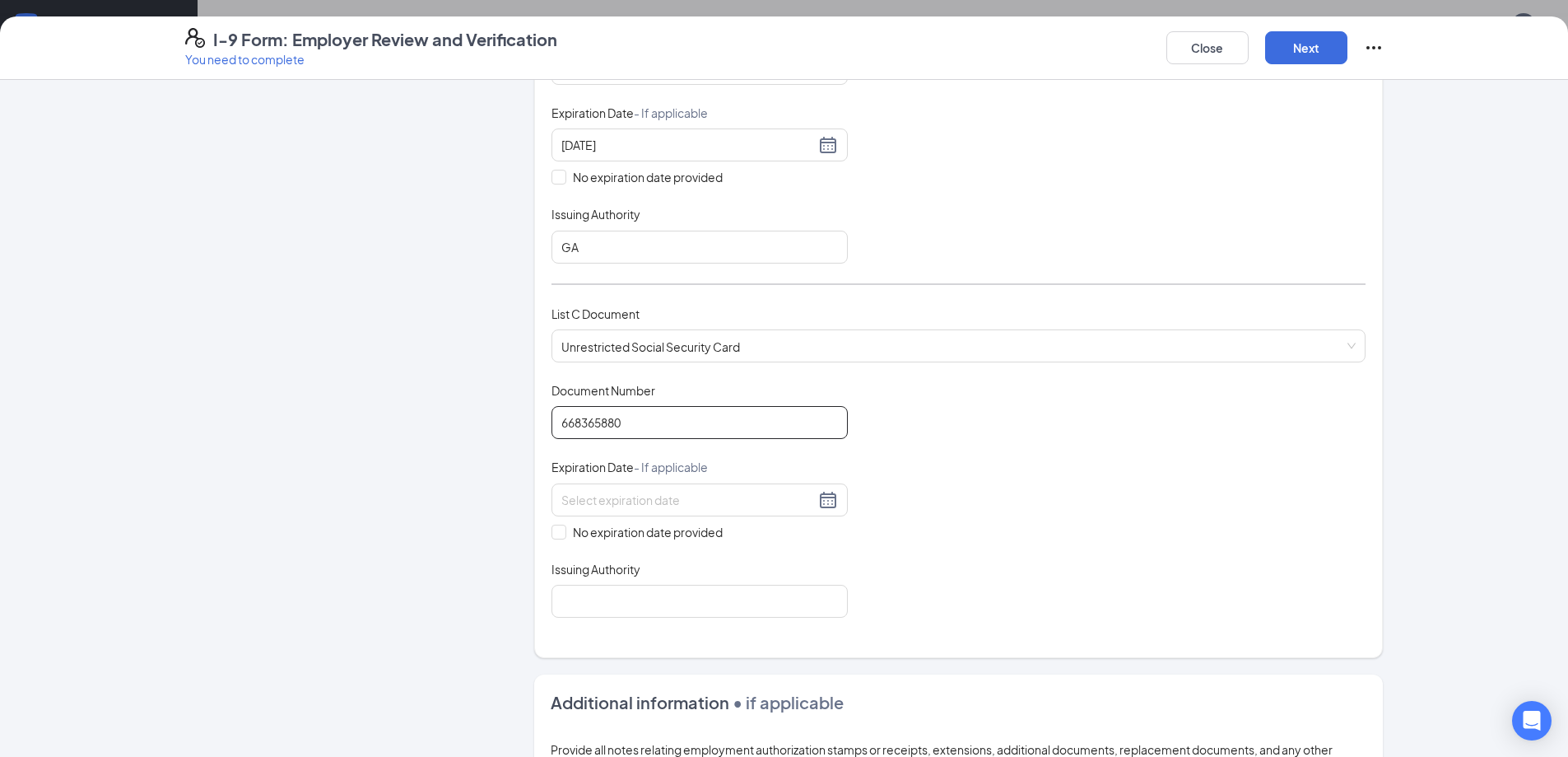
scroll to position [412, 0]
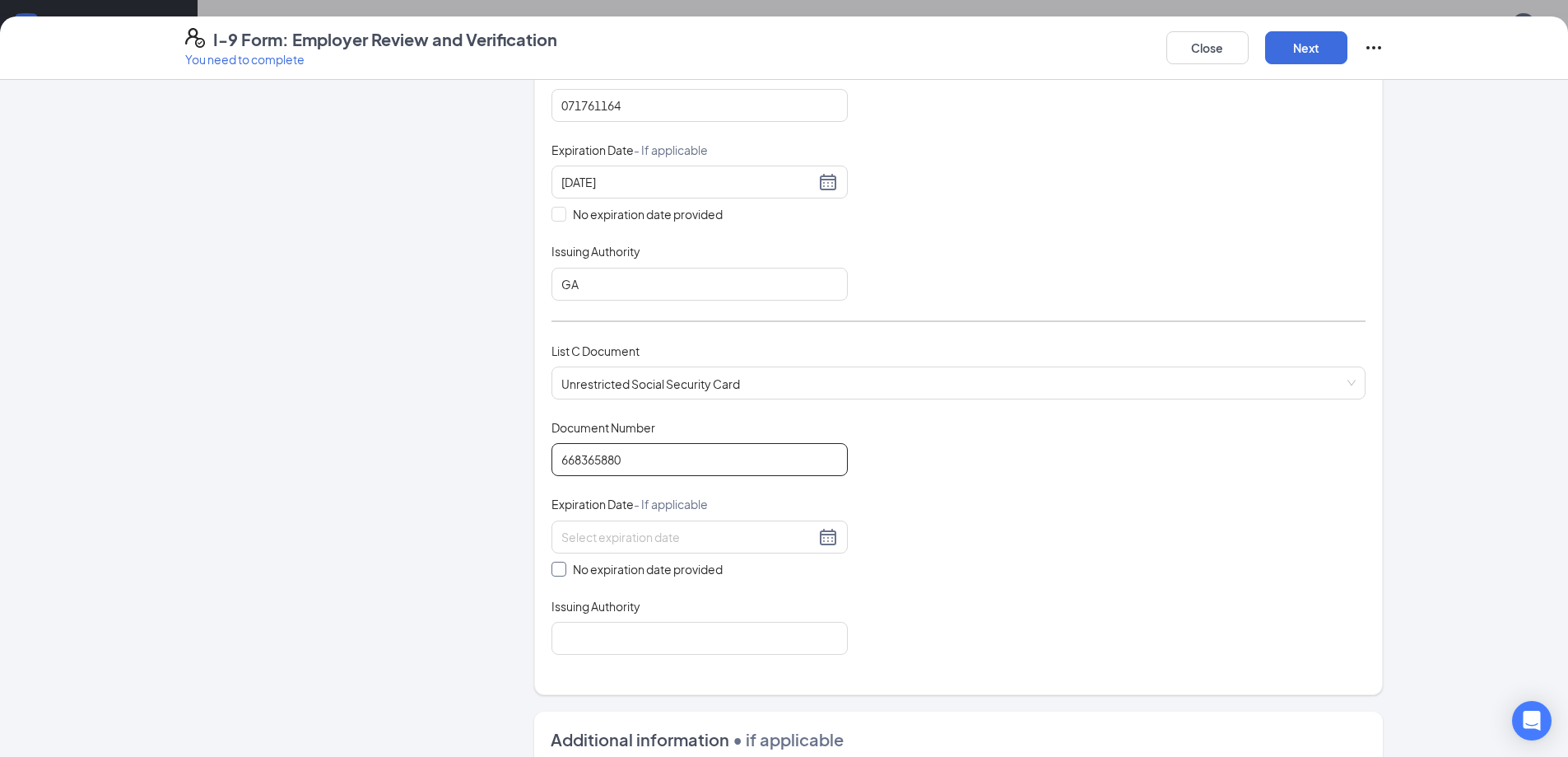
type input "668365880"
click at [557, 570] on span at bounding box center [559, 569] width 15 height 15
click at [557, 570] on input "No expiration date provided" at bounding box center [557, 567] width 11 height 11
checkbox input "true"
click at [590, 642] on input "Issuing Authority" at bounding box center [700, 642] width 297 height 33
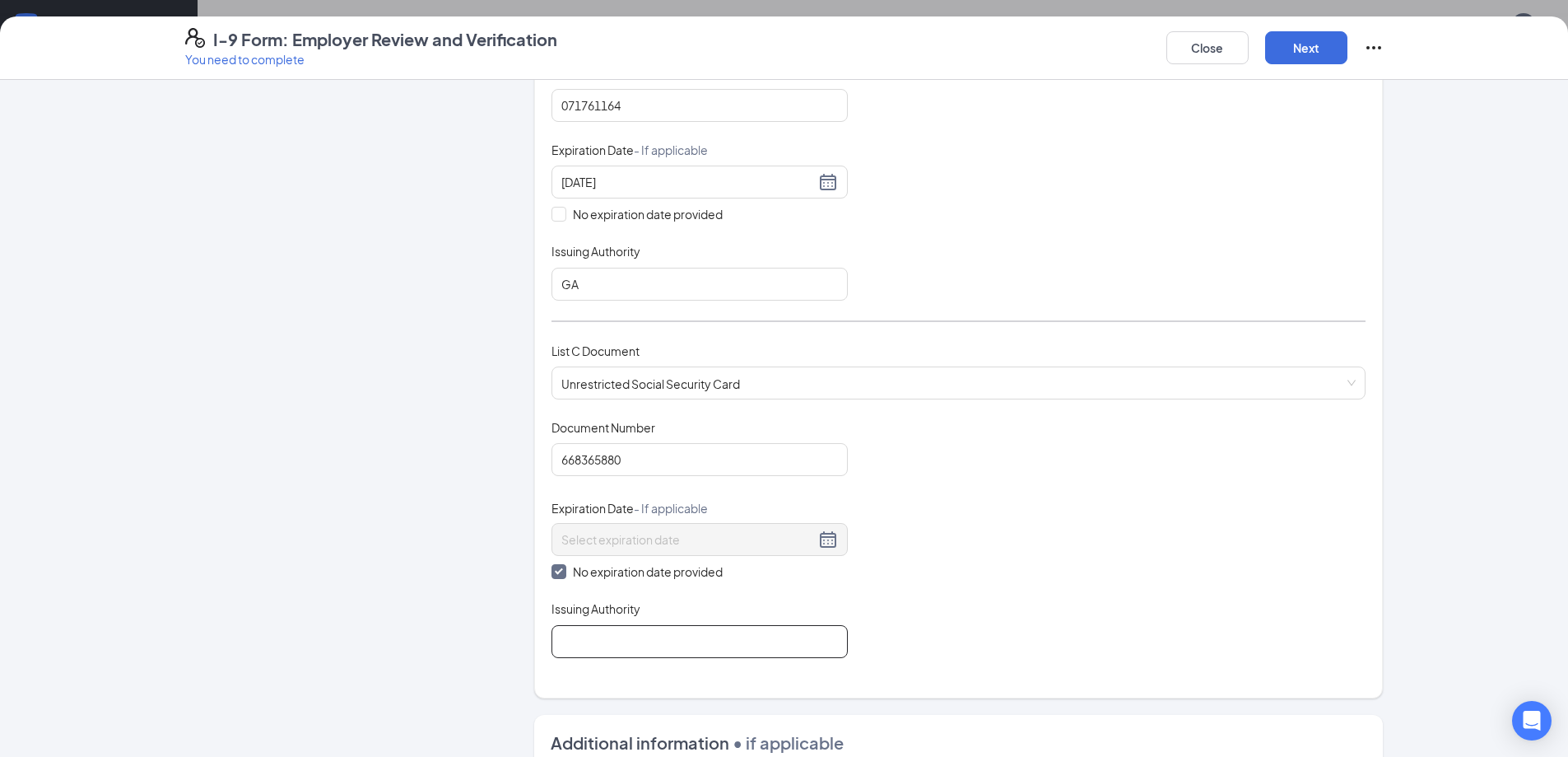
type input "SSA"
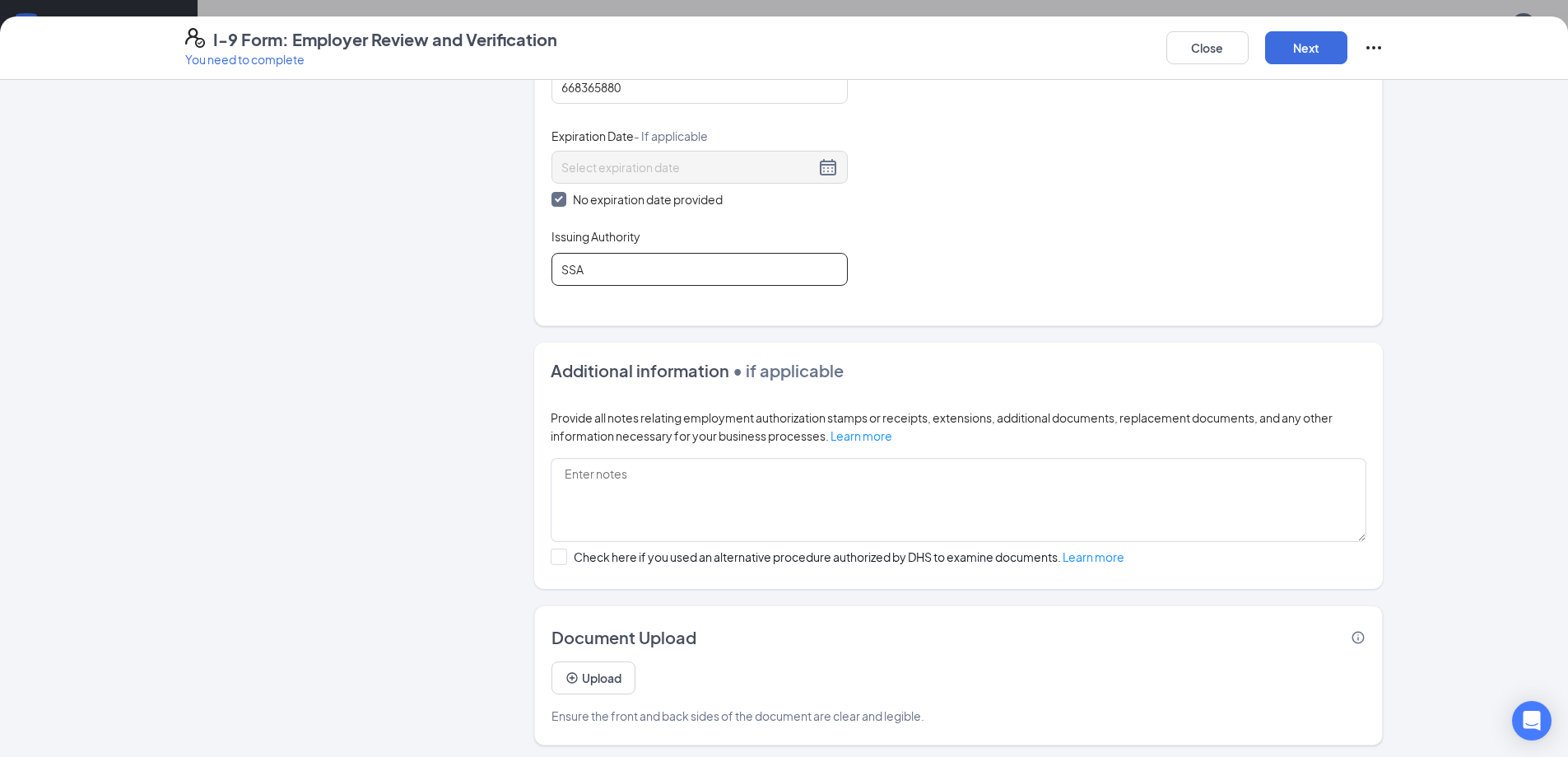
scroll to position [789, 0]
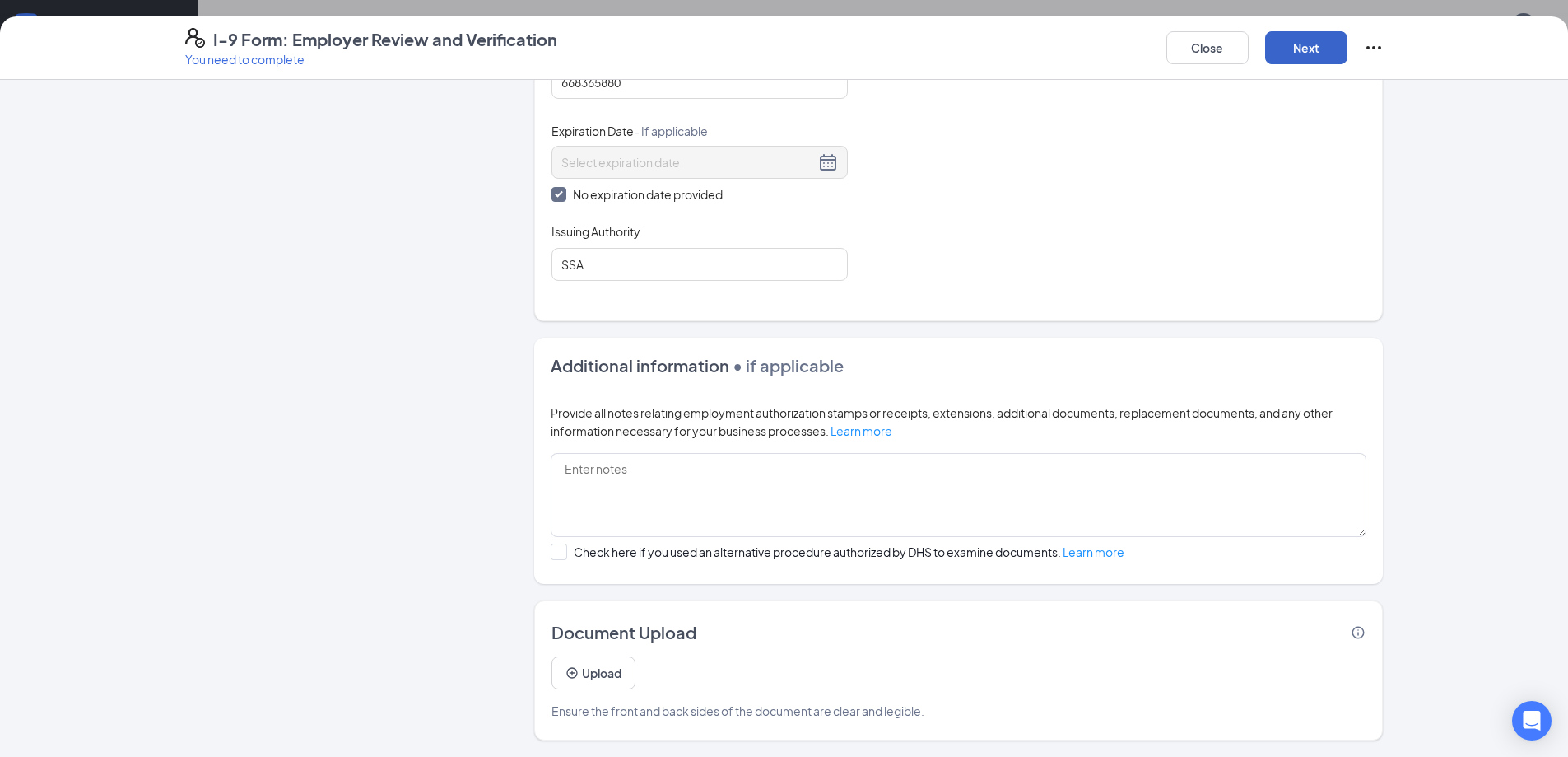
click at [1302, 41] on button "Next" at bounding box center [1307, 48] width 83 height 33
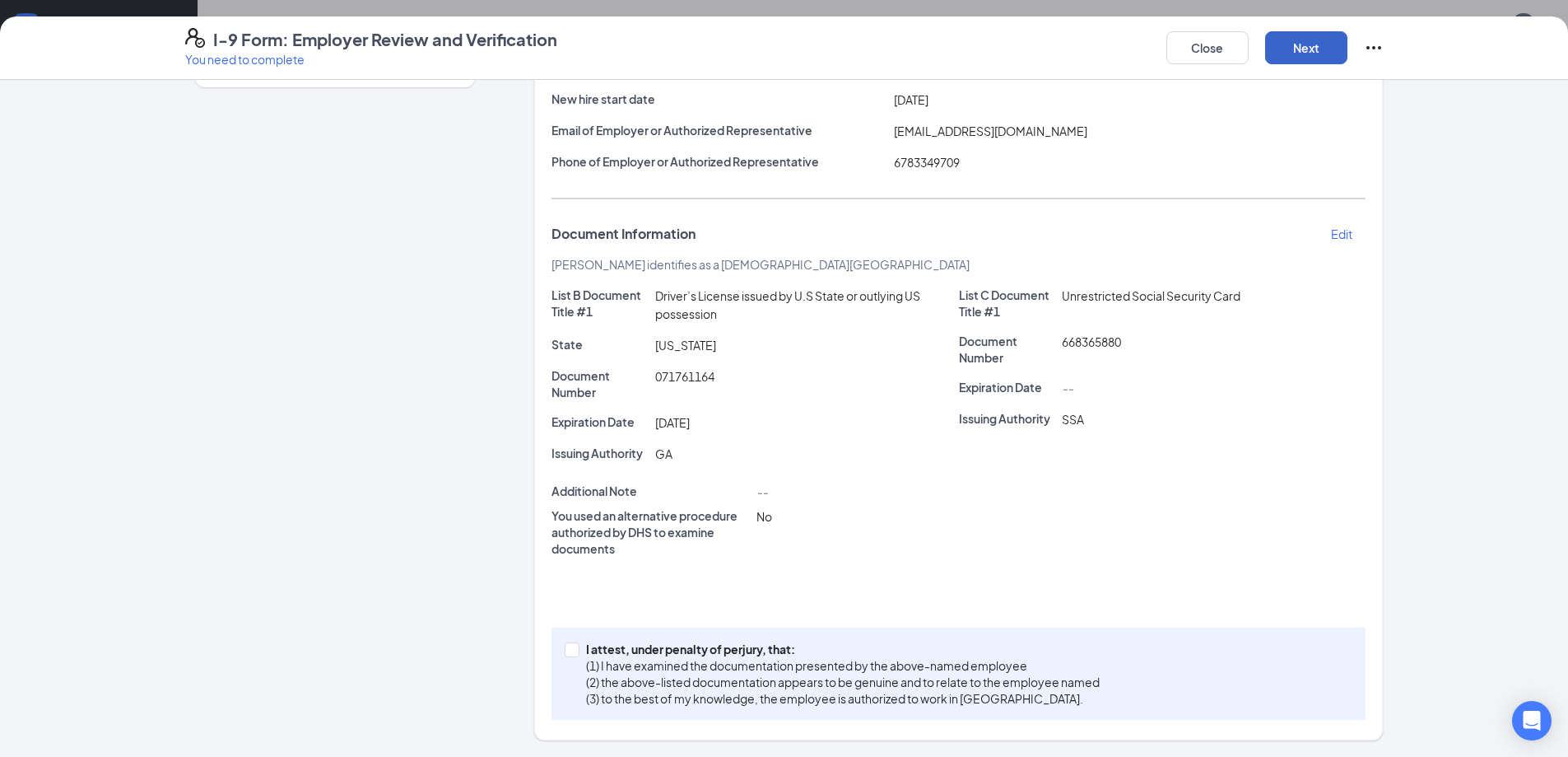
scroll to position [197, 0]
click at [569, 649] on span at bounding box center [572, 649] width 15 height 15
click at [572, 655] on span at bounding box center [572, 649] width 15 height 15
click at [572, 654] on input "I attest, under penalty of [PERSON_NAME], that: (1) I have examined the documen…" at bounding box center [570, 648] width 11 height 11
checkbox input "true"
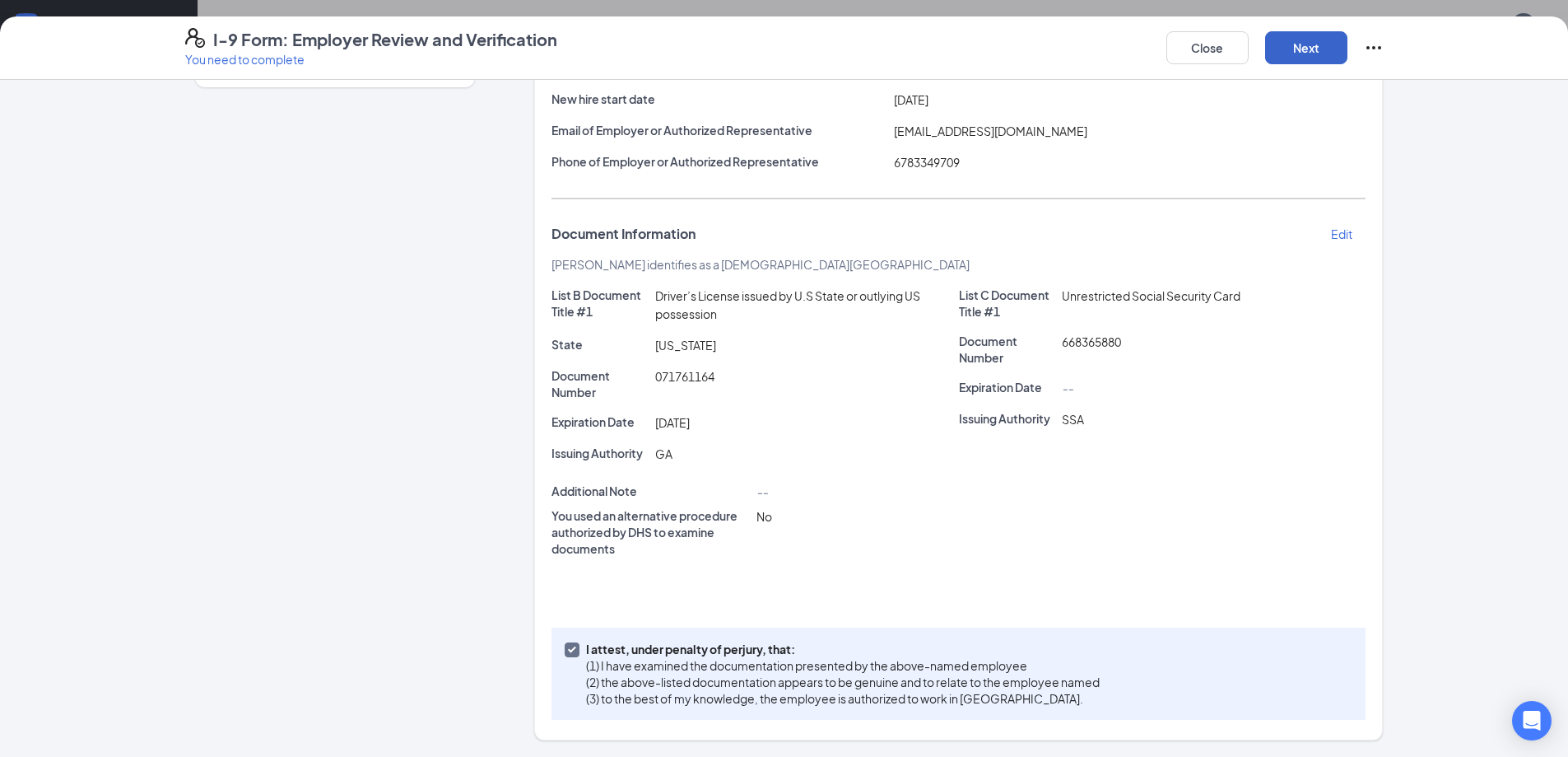
click at [1288, 56] on button "Next" at bounding box center [1307, 48] width 83 height 33
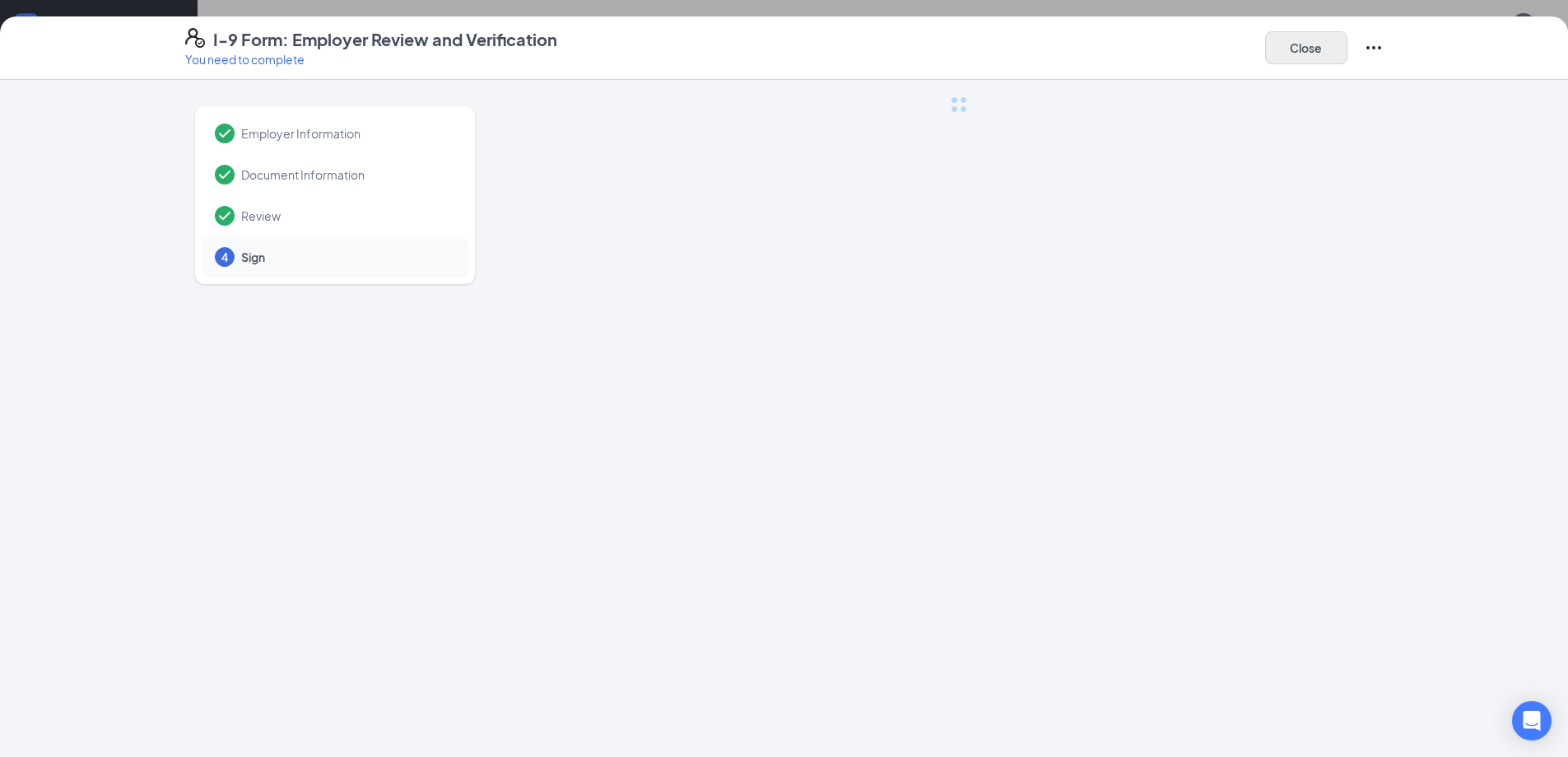
scroll to position [0, 0]
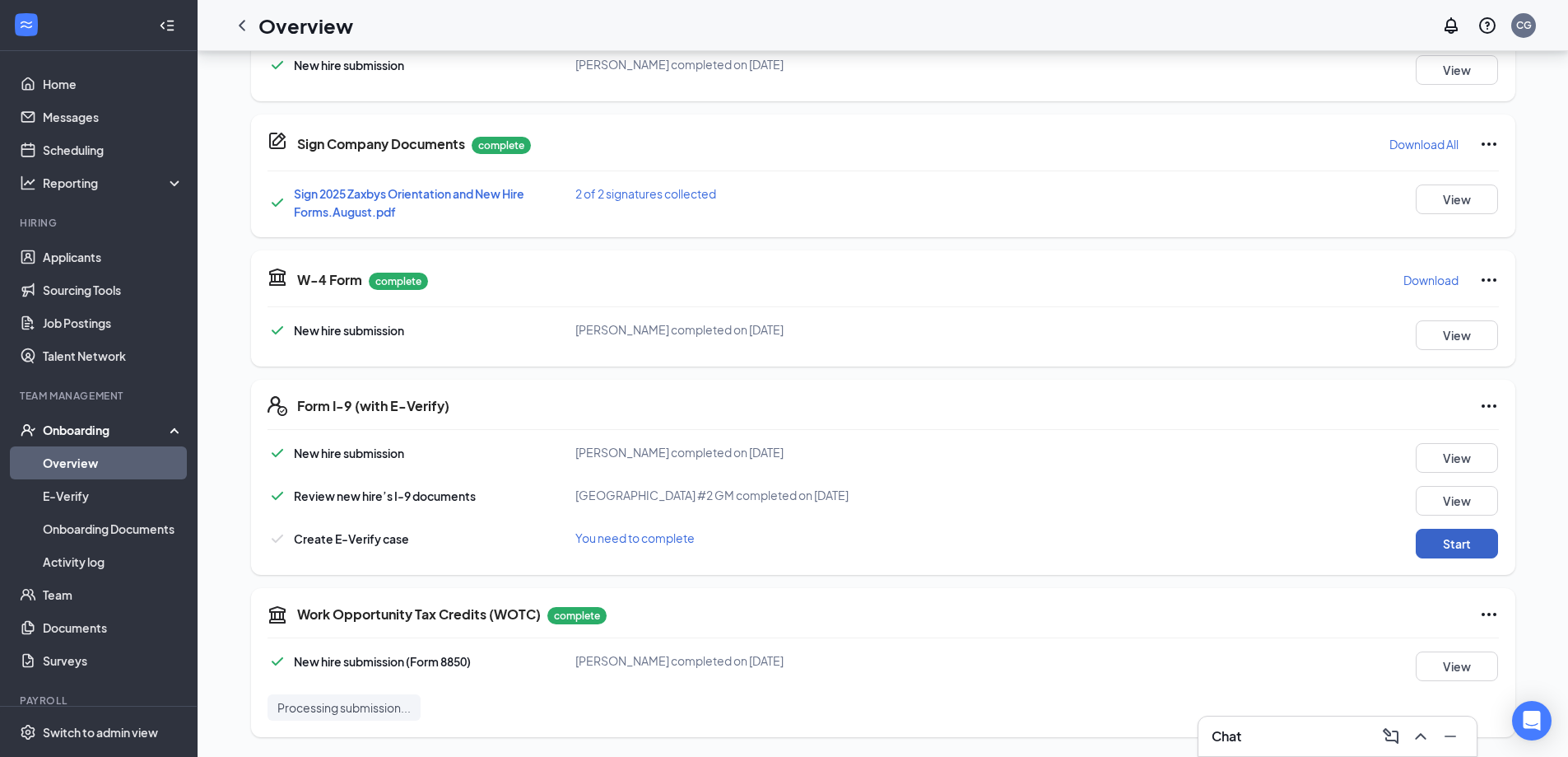
click at [1434, 537] on button "Start" at bounding box center [1457, 544] width 83 height 30
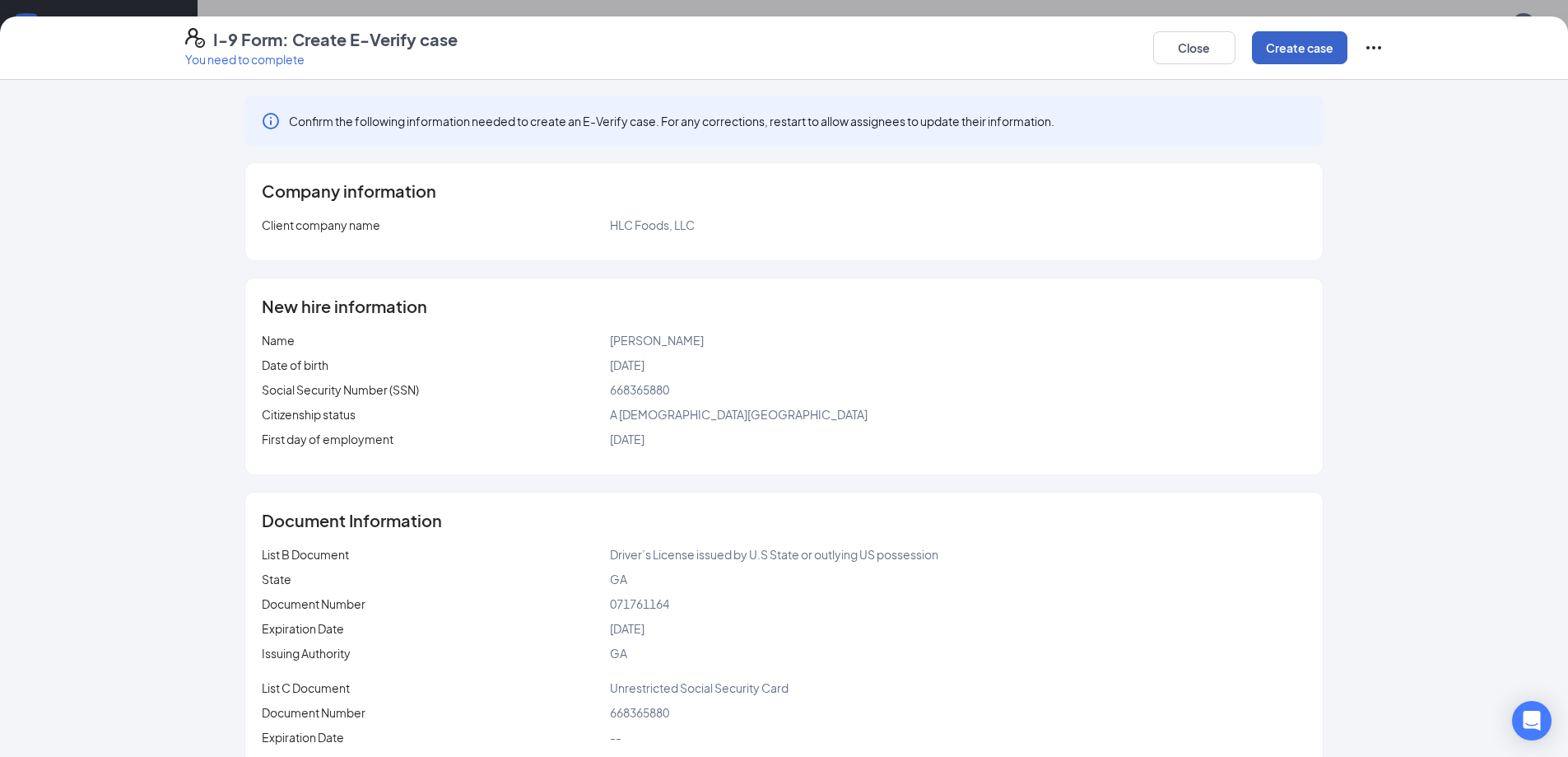
click at [1321, 39] on button "Create case" at bounding box center [1299, 48] width 96 height 33
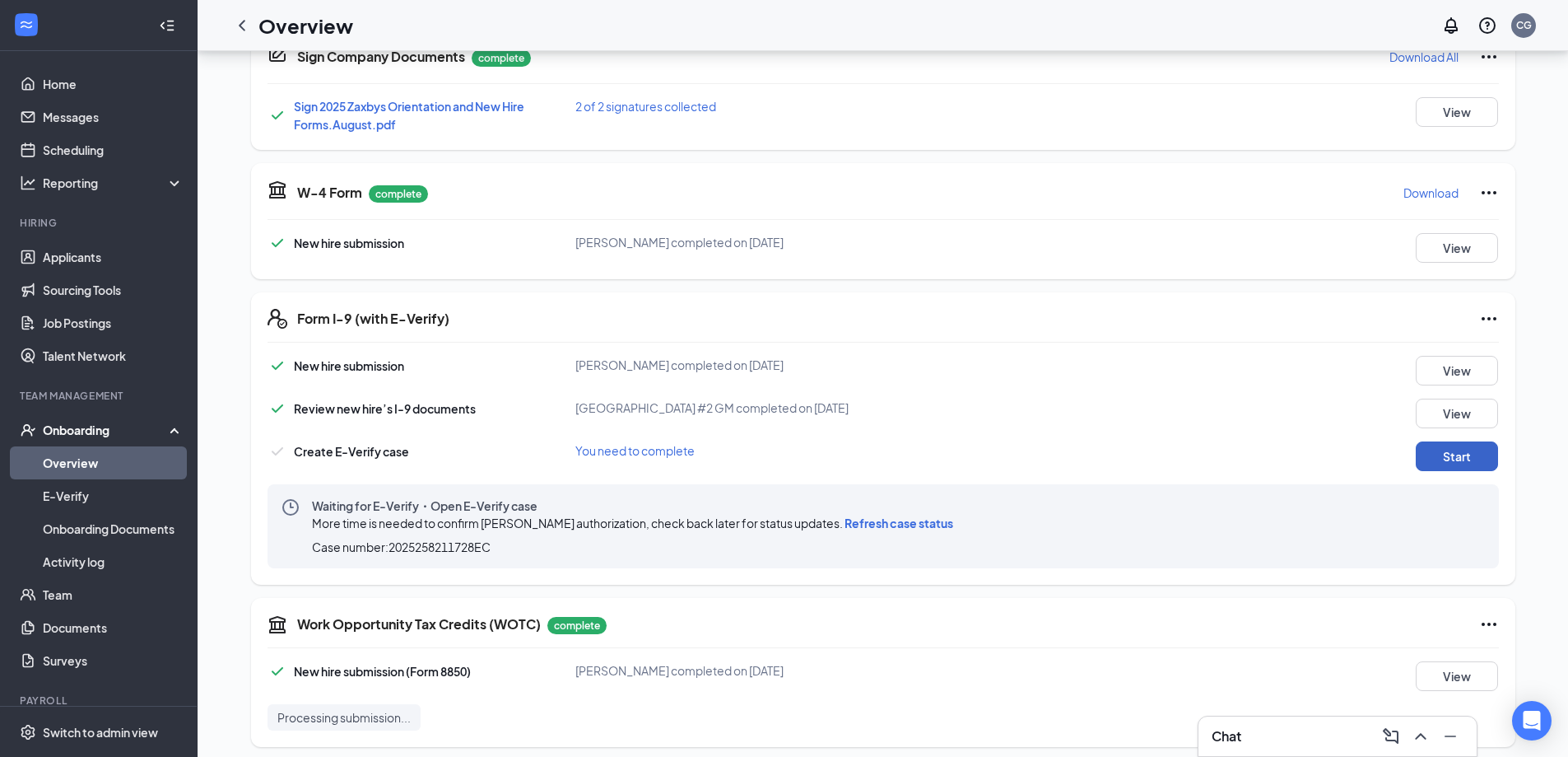
scroll to position [413, 0]
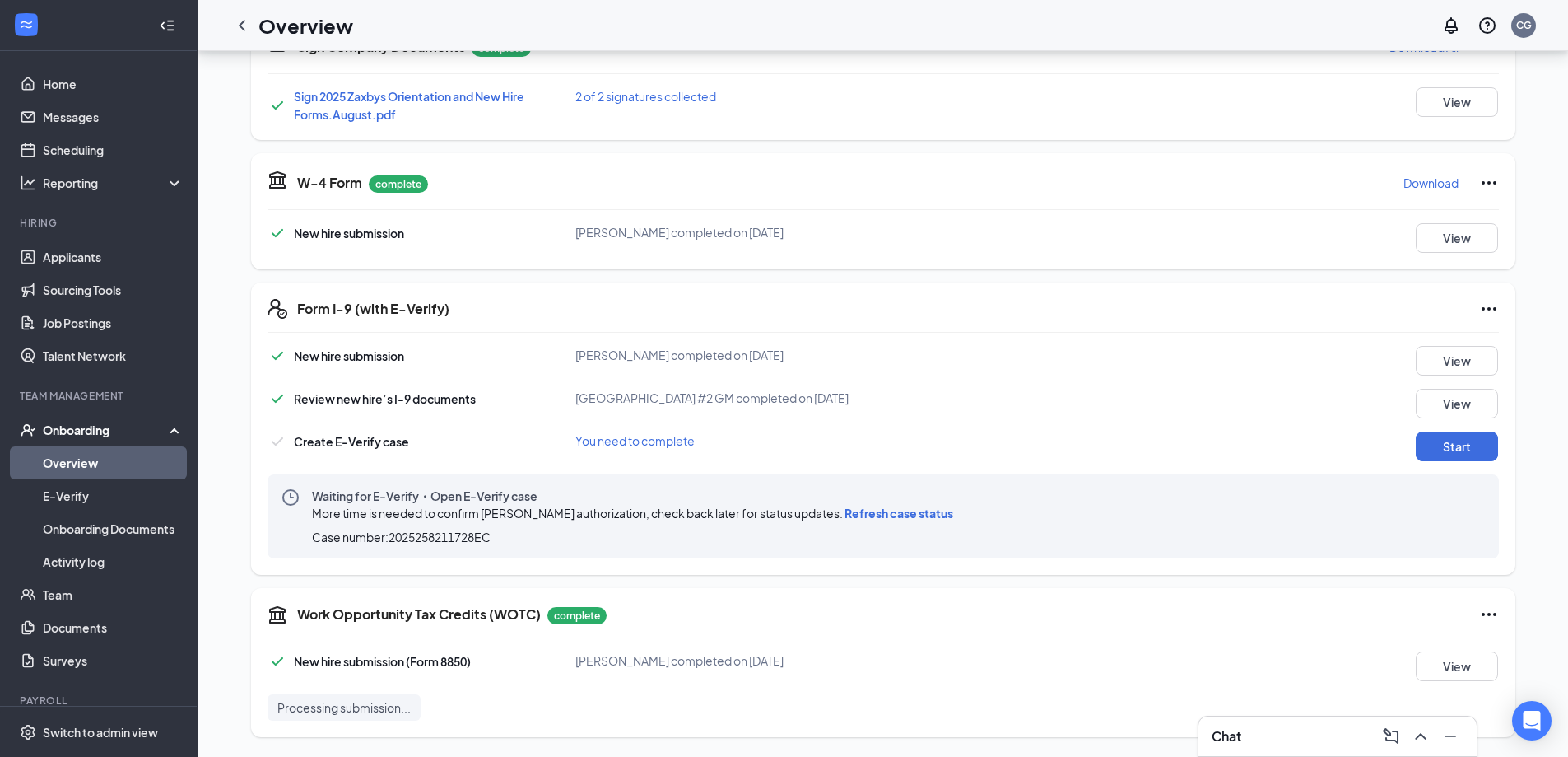
click at [892, 510] on span "Refresh case status" at bounding box center [899, 513] width 108 height 15
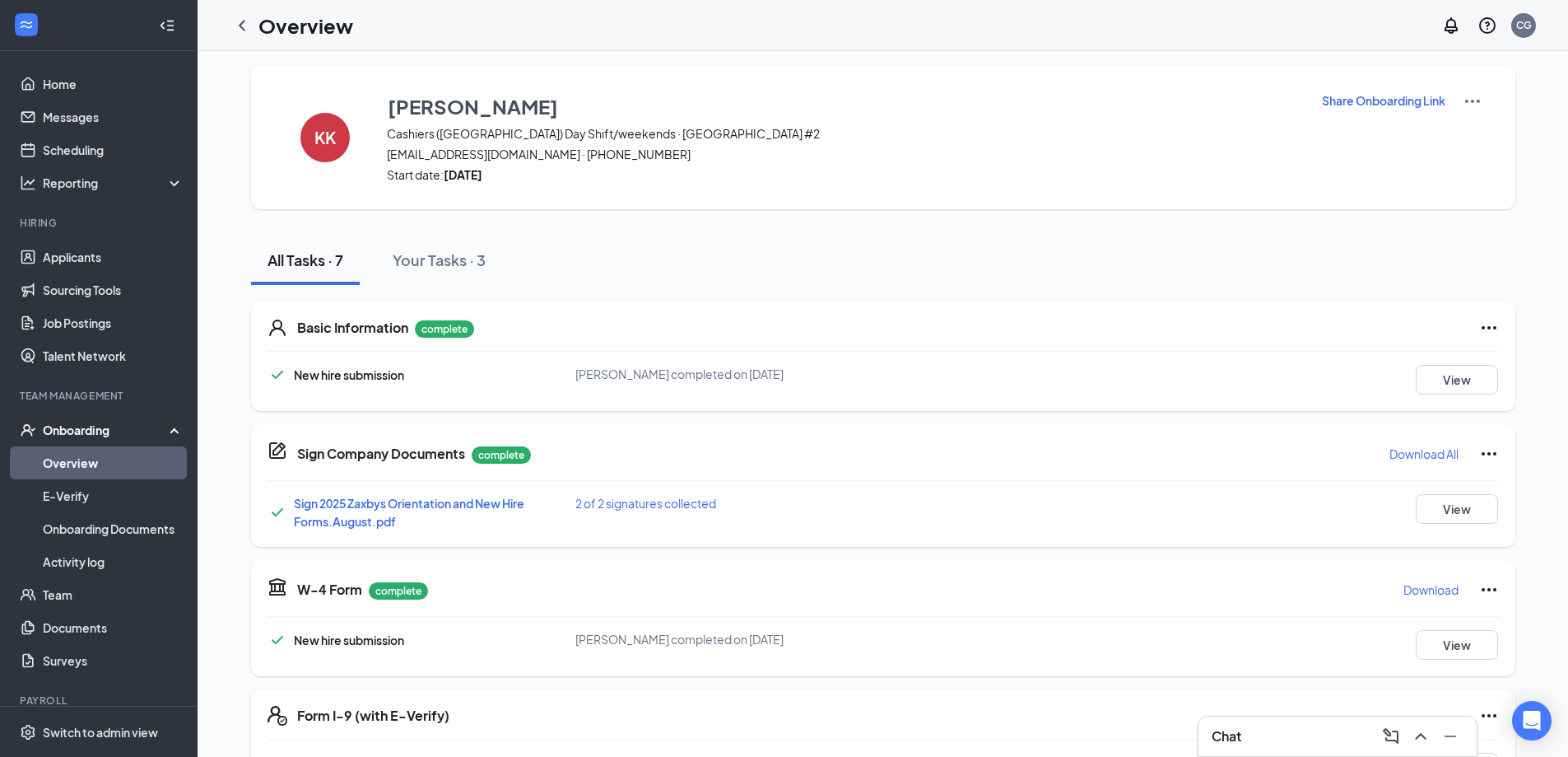
scroll to position [0, 0]
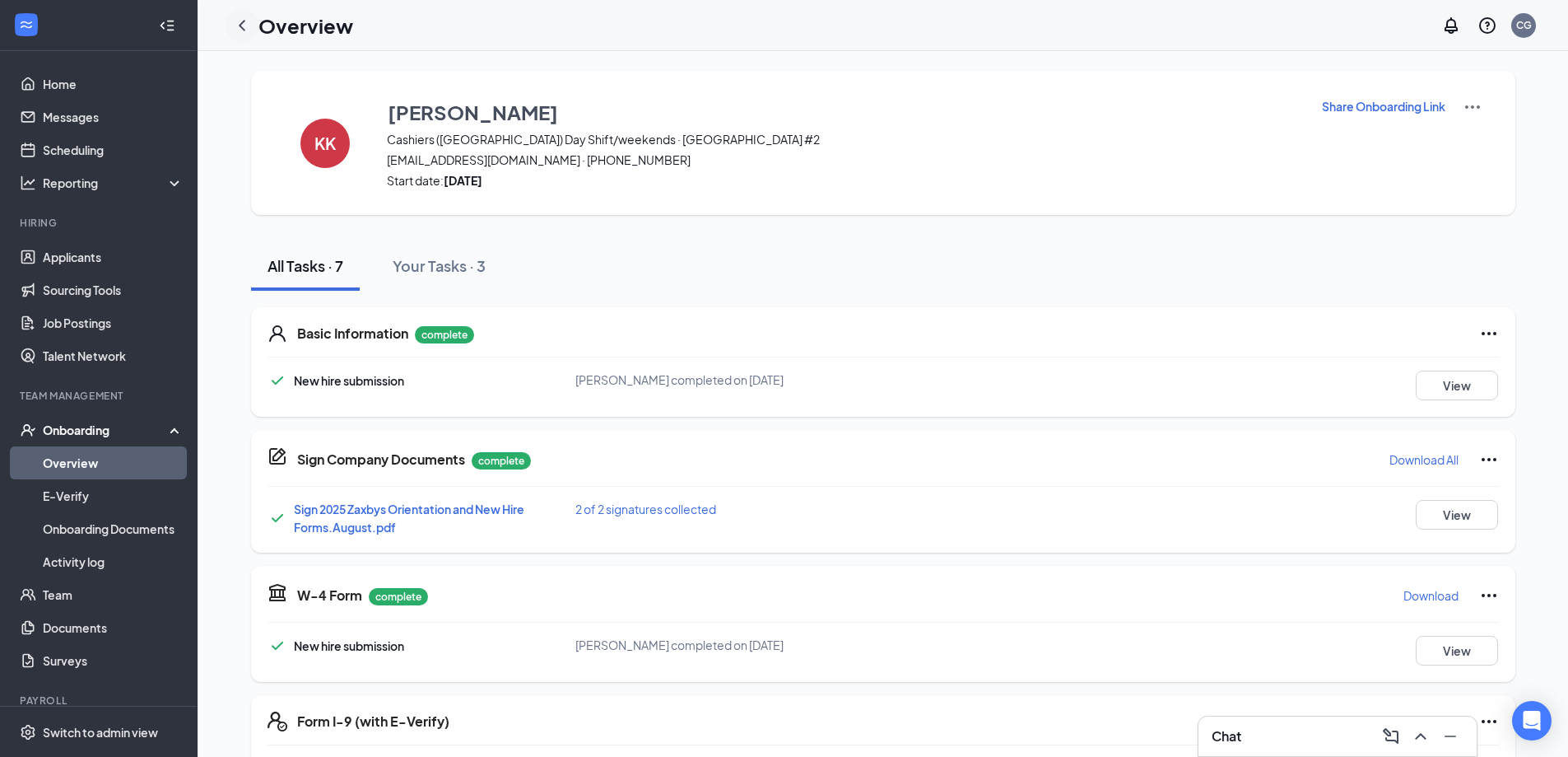
click at [243, 24] on icon "ChevronLeft" at bounding box center [241, 25] width 19 height 19
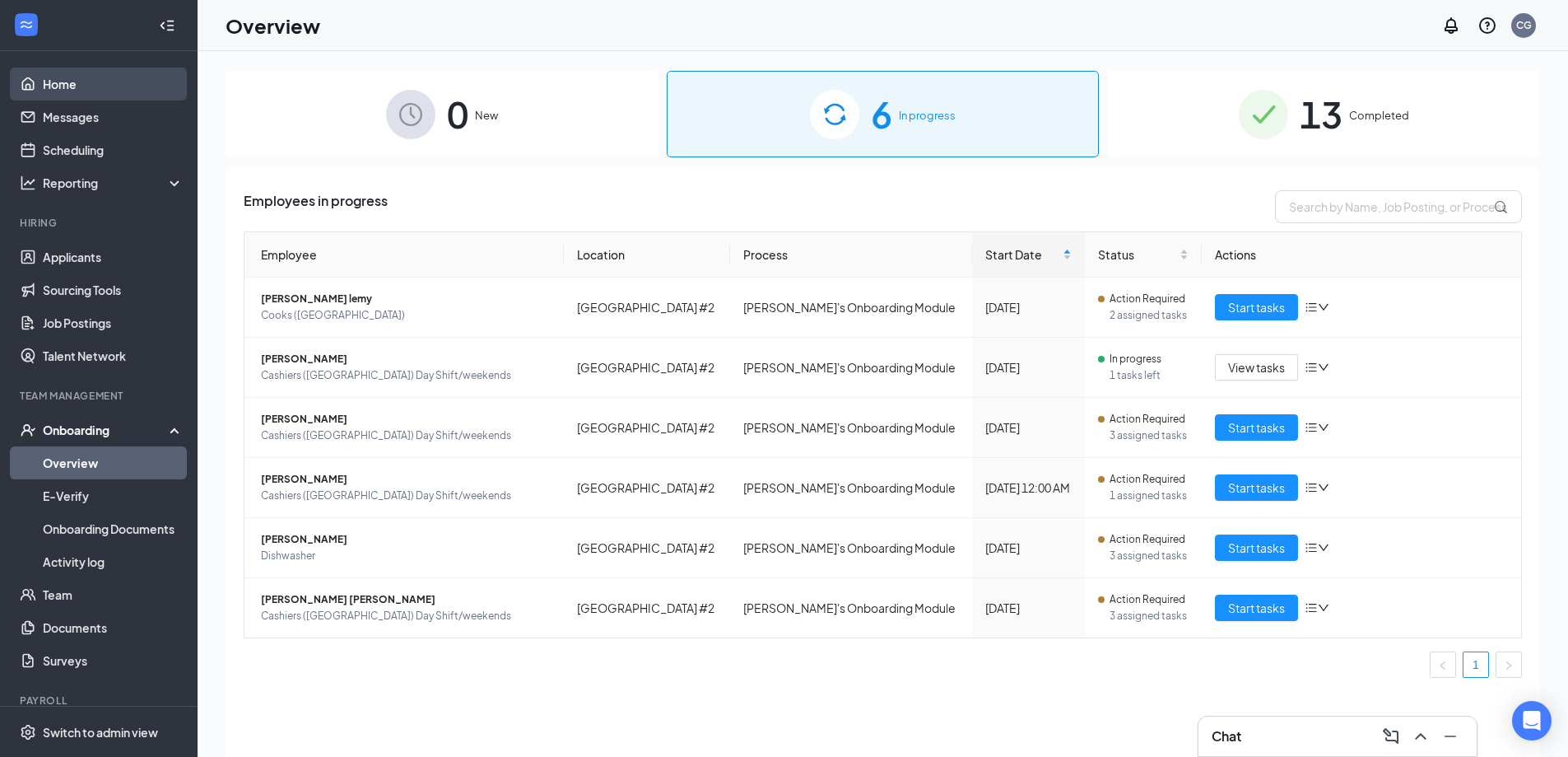
click at [58, 81] on link "Home" at bounding box center [113, 84] width 141 height 33
